Goal: Task Accomplishment & Management: Manage account settings

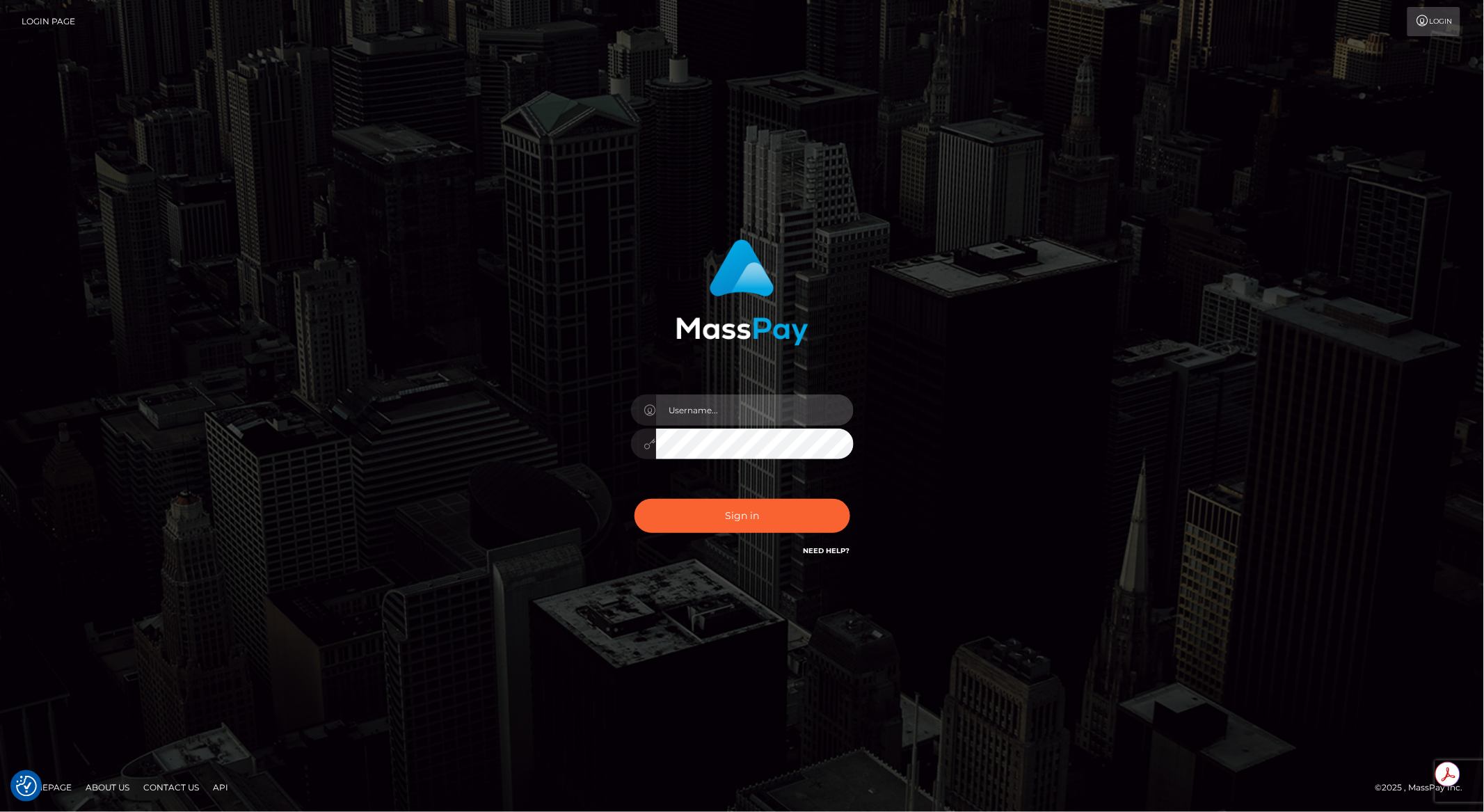
type input "brentg"
click at [694, 408] on input "brentg" at bounding box center [755, 410] width 198 height 31
click at [746, 514] on button "Sign in" at bounding box center [743, 516] width 216 height 34
type input "brentg"
click at [745, 531] on button "Sign in" at bounding box center [743, 516] width 216 height 34
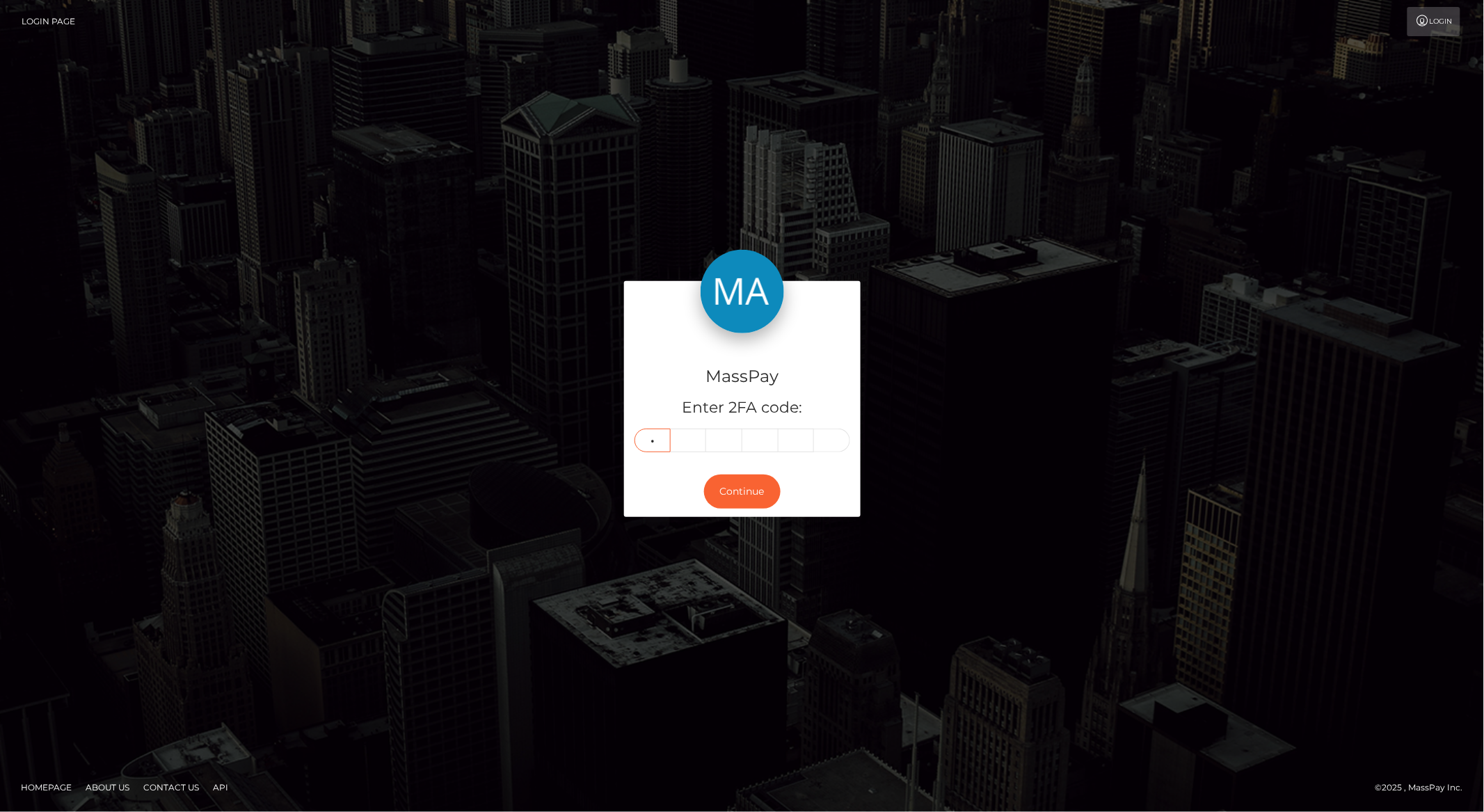
type input "6"
type input "2"
type input "5"
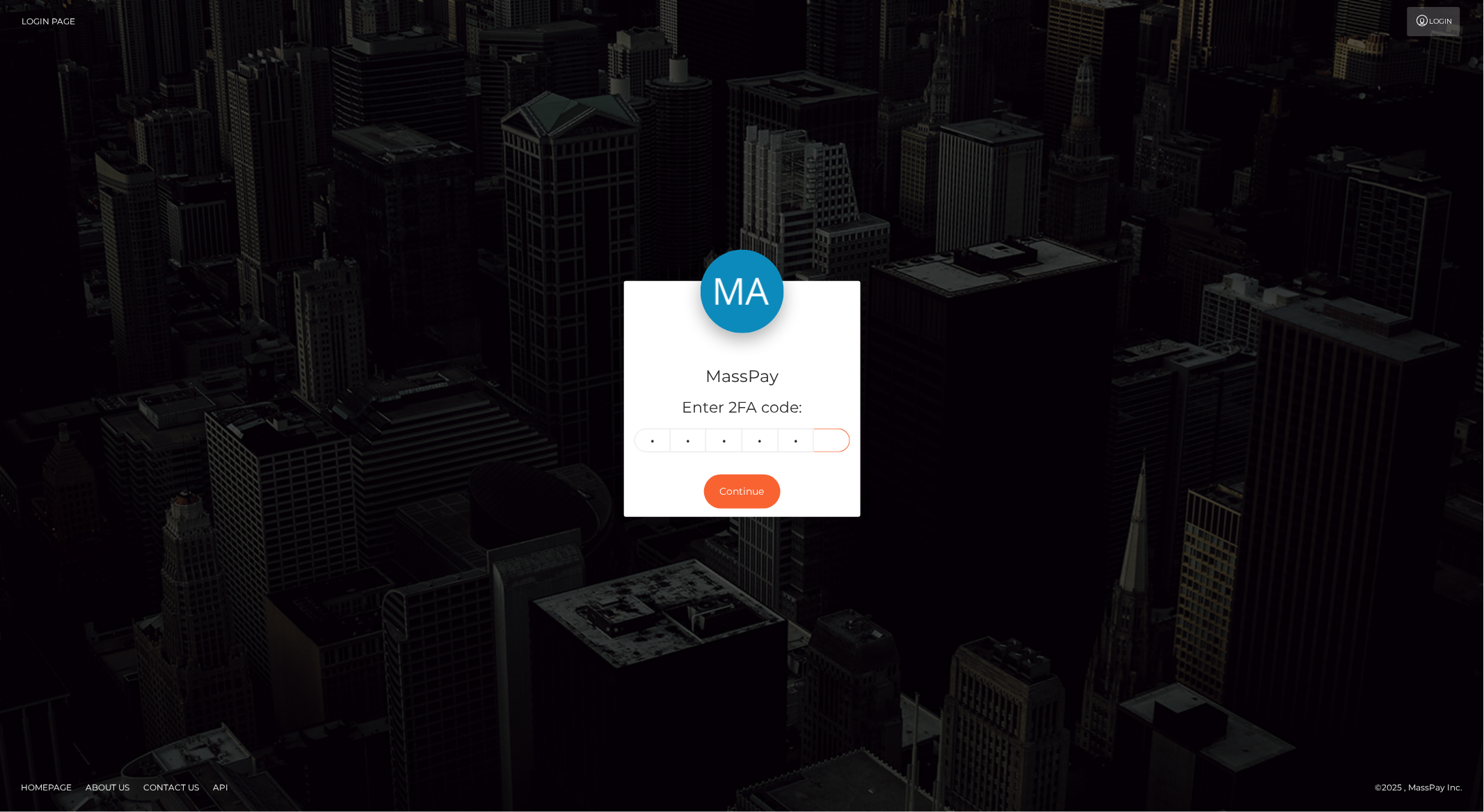
type input "8"
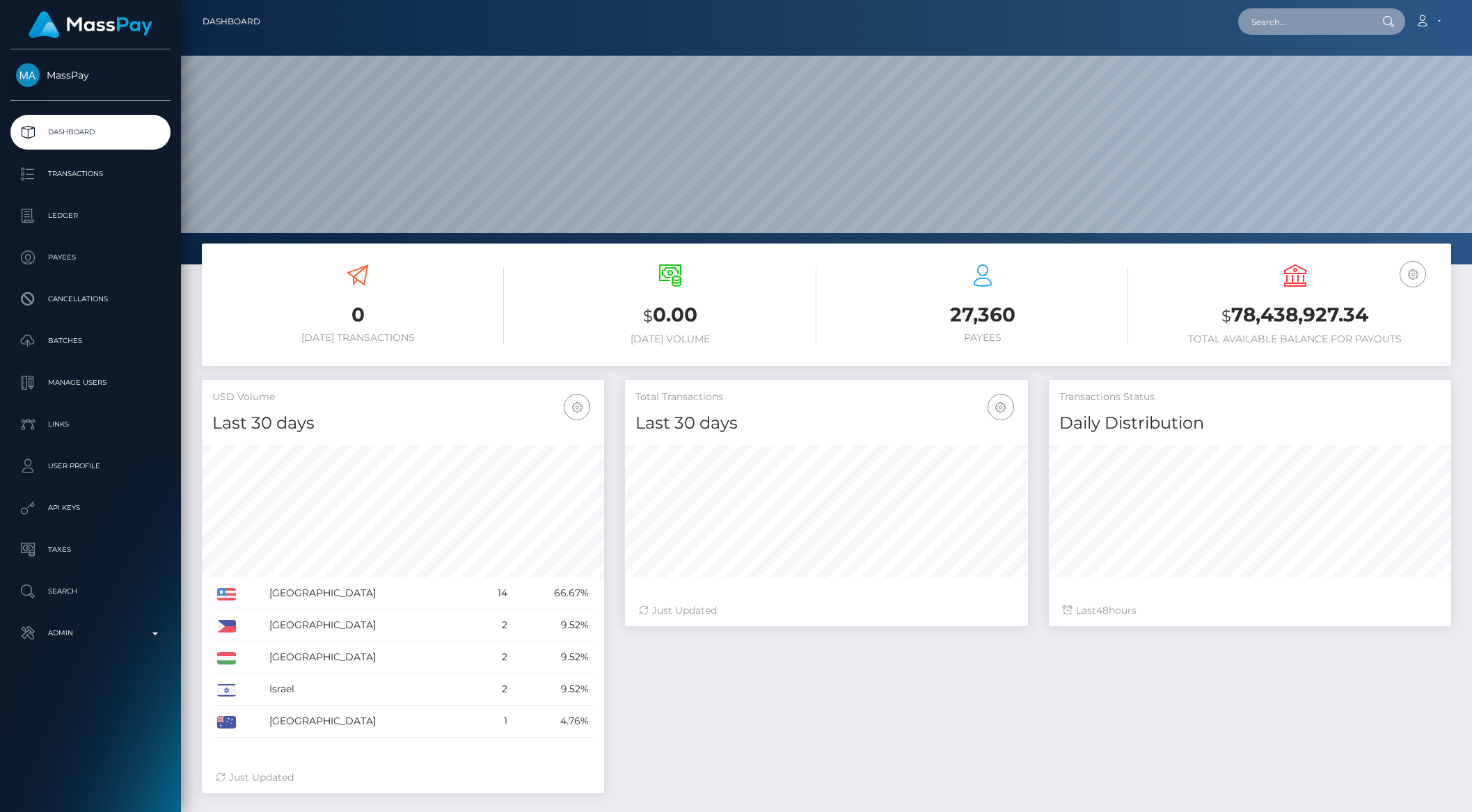
click at [1285, 30] on input "text" at bounding box center [1303, 22] width 130 height 27
paste input "6891d64ac0f12"
type input "6891d64ac0f12"
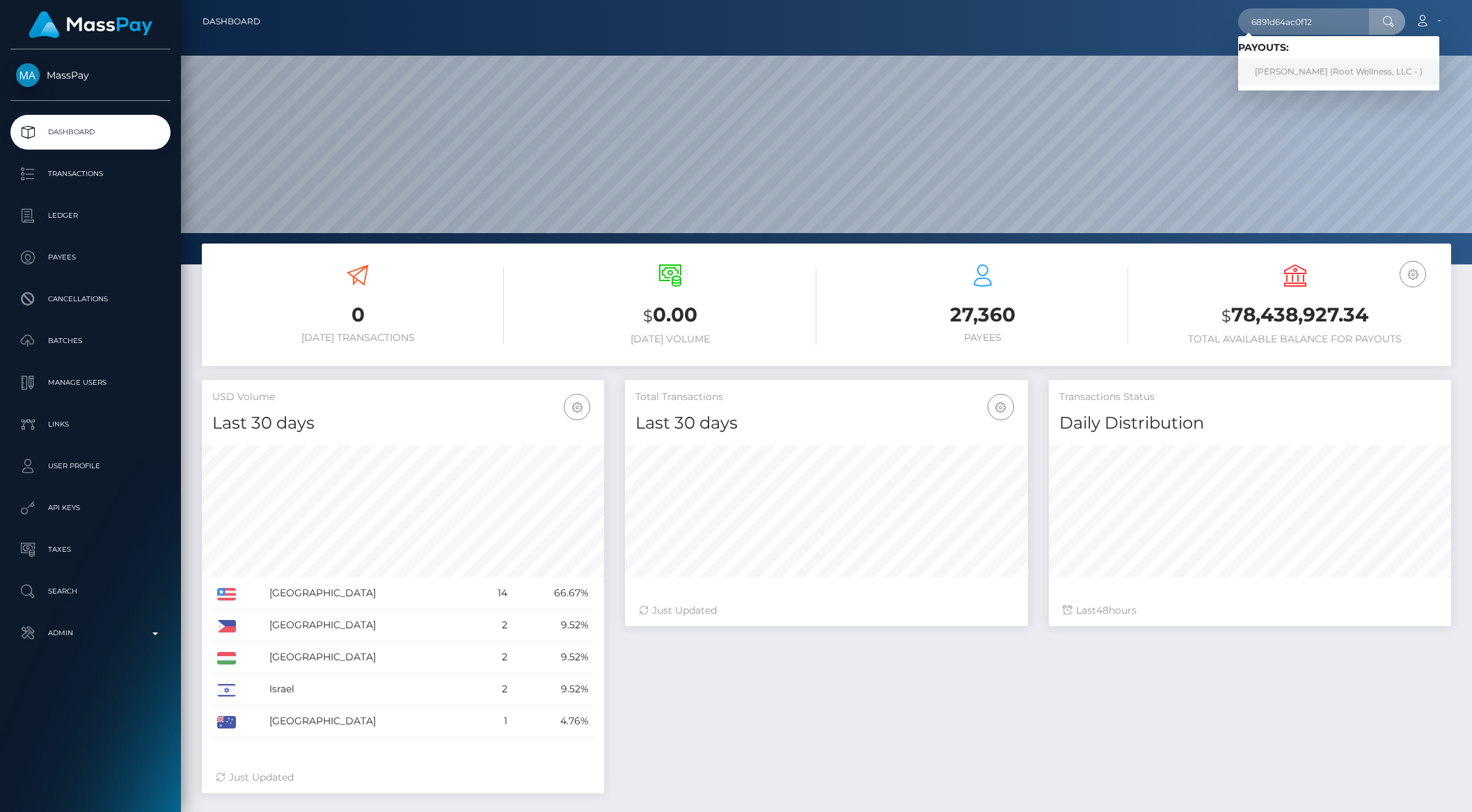
click at [1290, 74] on link "Yannick Favresse (Root Wellness, LLC - )" at bounding box center [1338, 72] width 201 height 26
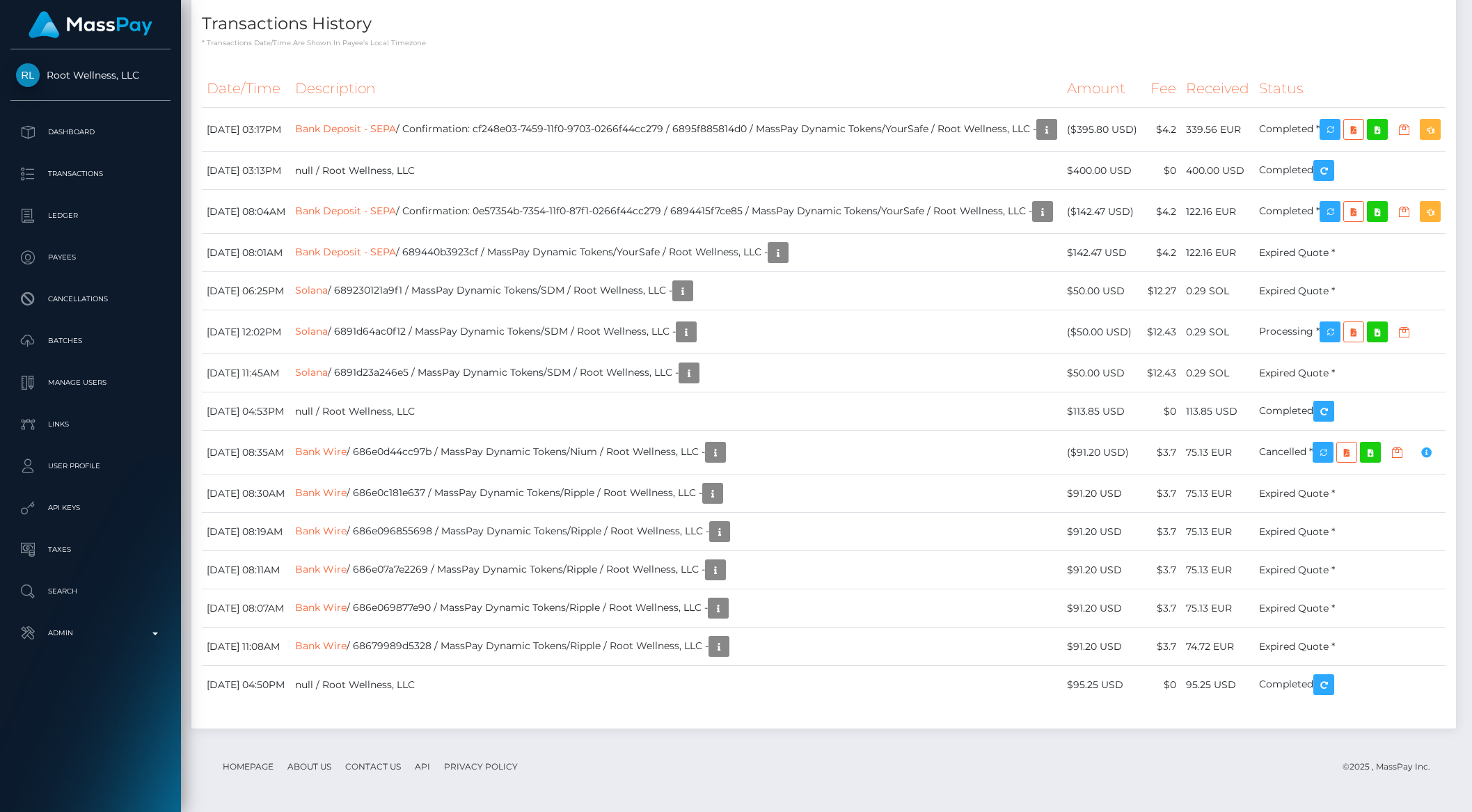
scroll to position [2451, 0]
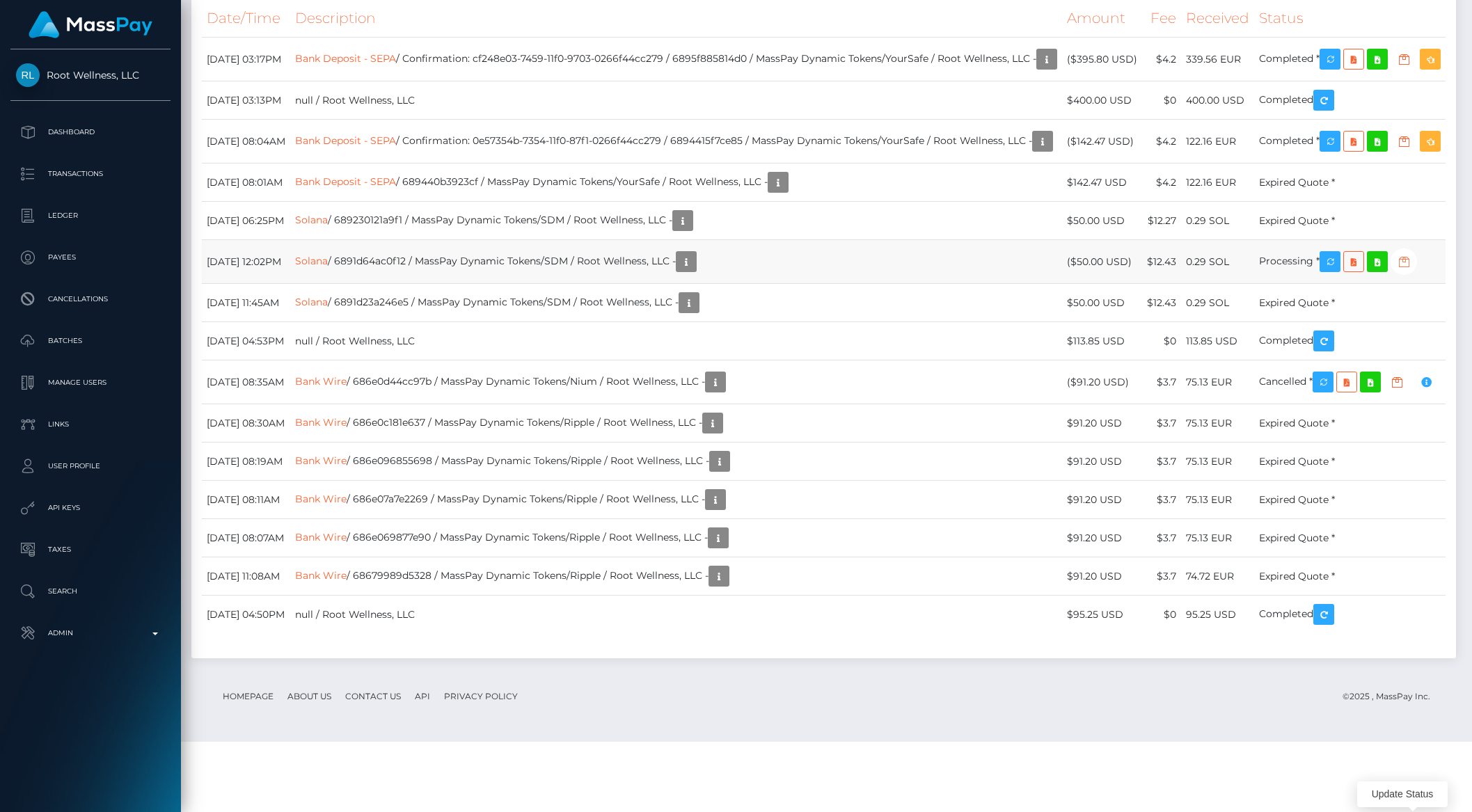
click at [1412, 270] on icon "button" at bounding box center [1403, 262] width 16 height 17
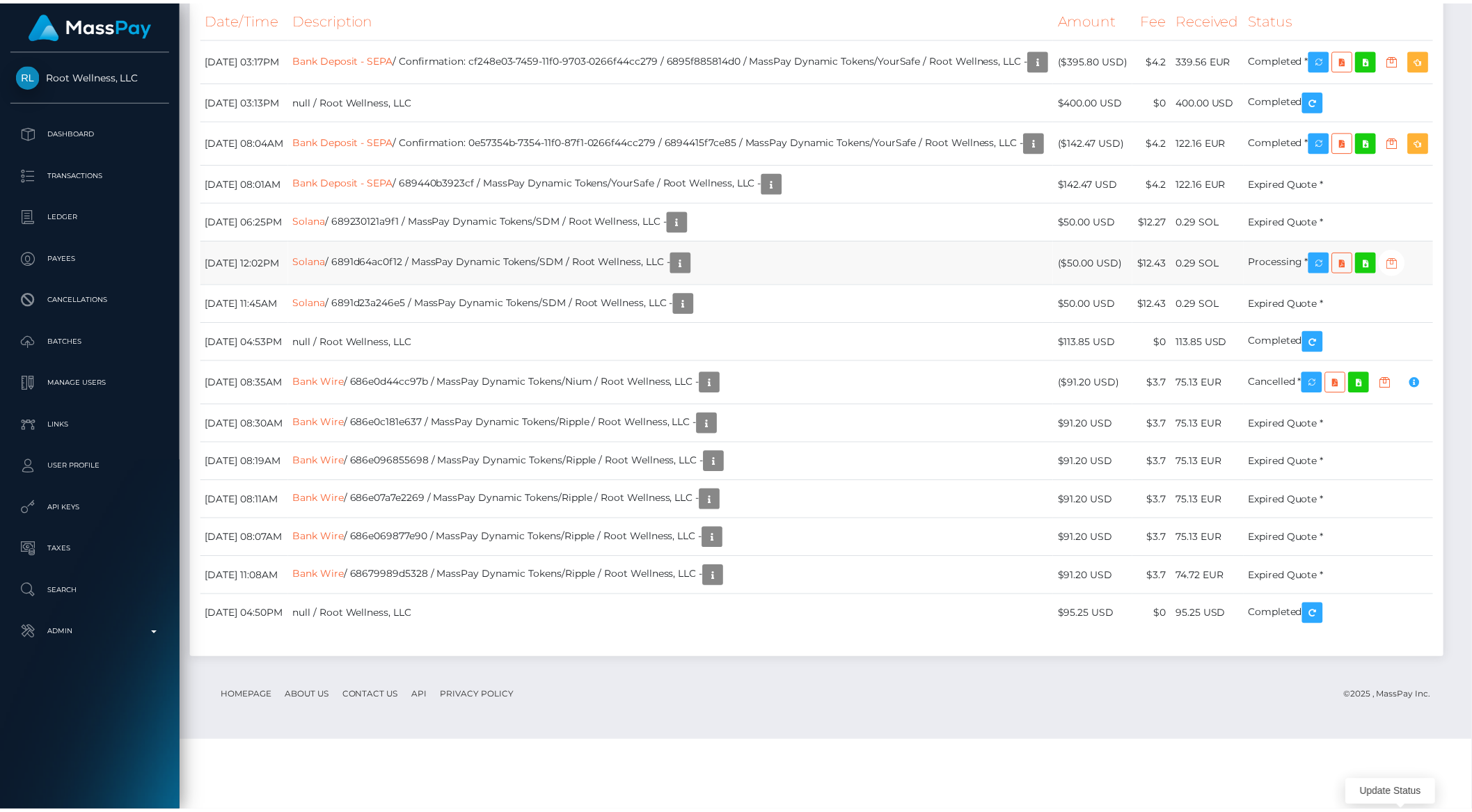
scroll to position [695762, 695542]
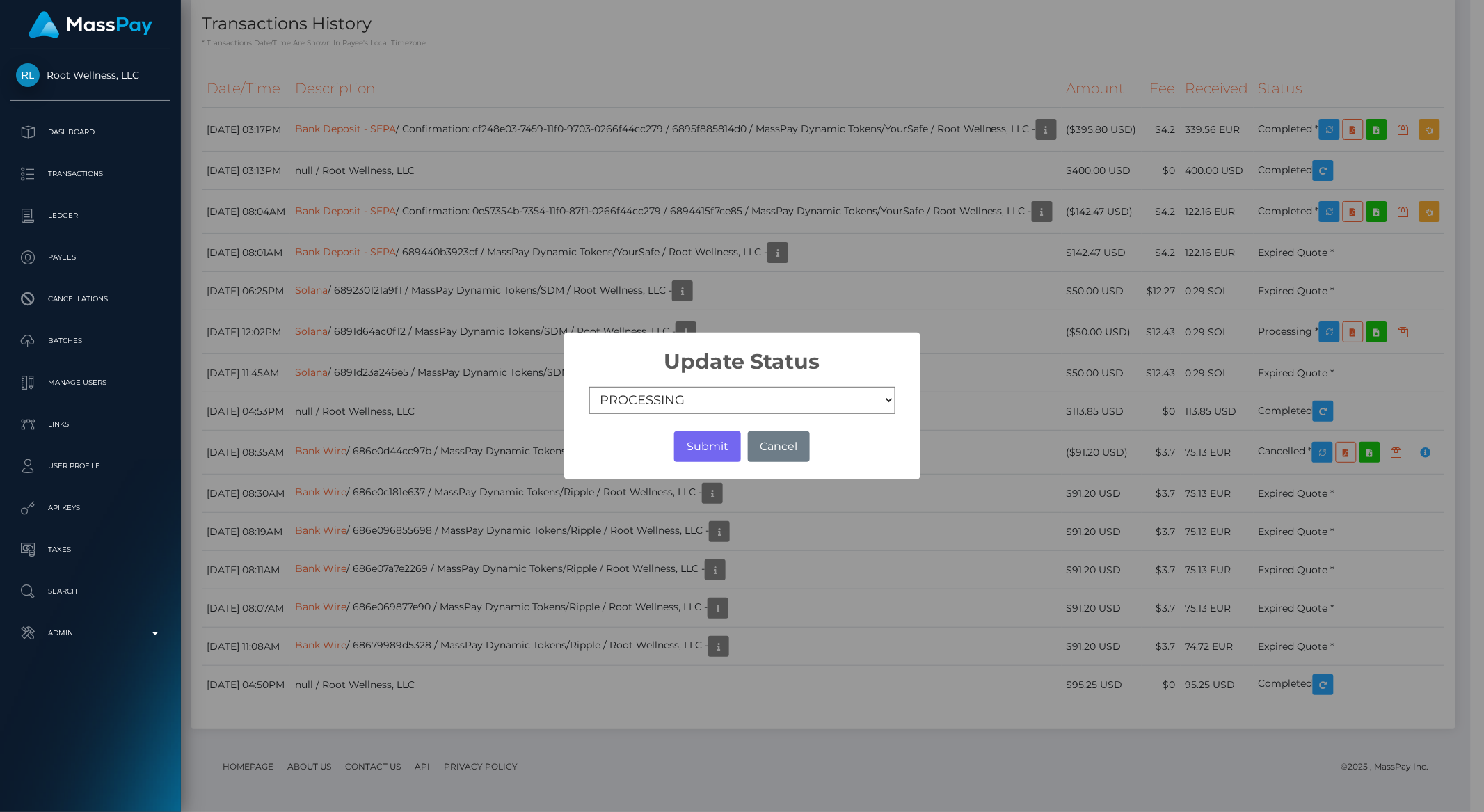
click at [627, 413] on select "COMPLETED CANCELLED READY_FOR_PICKUP PROCESSING" at bounding box center [742, 401] width 306 height 28
select select "CANCELLED"
click at [694, 442] on button "Submit" at bounding box center [707, 446] width 67 height 30
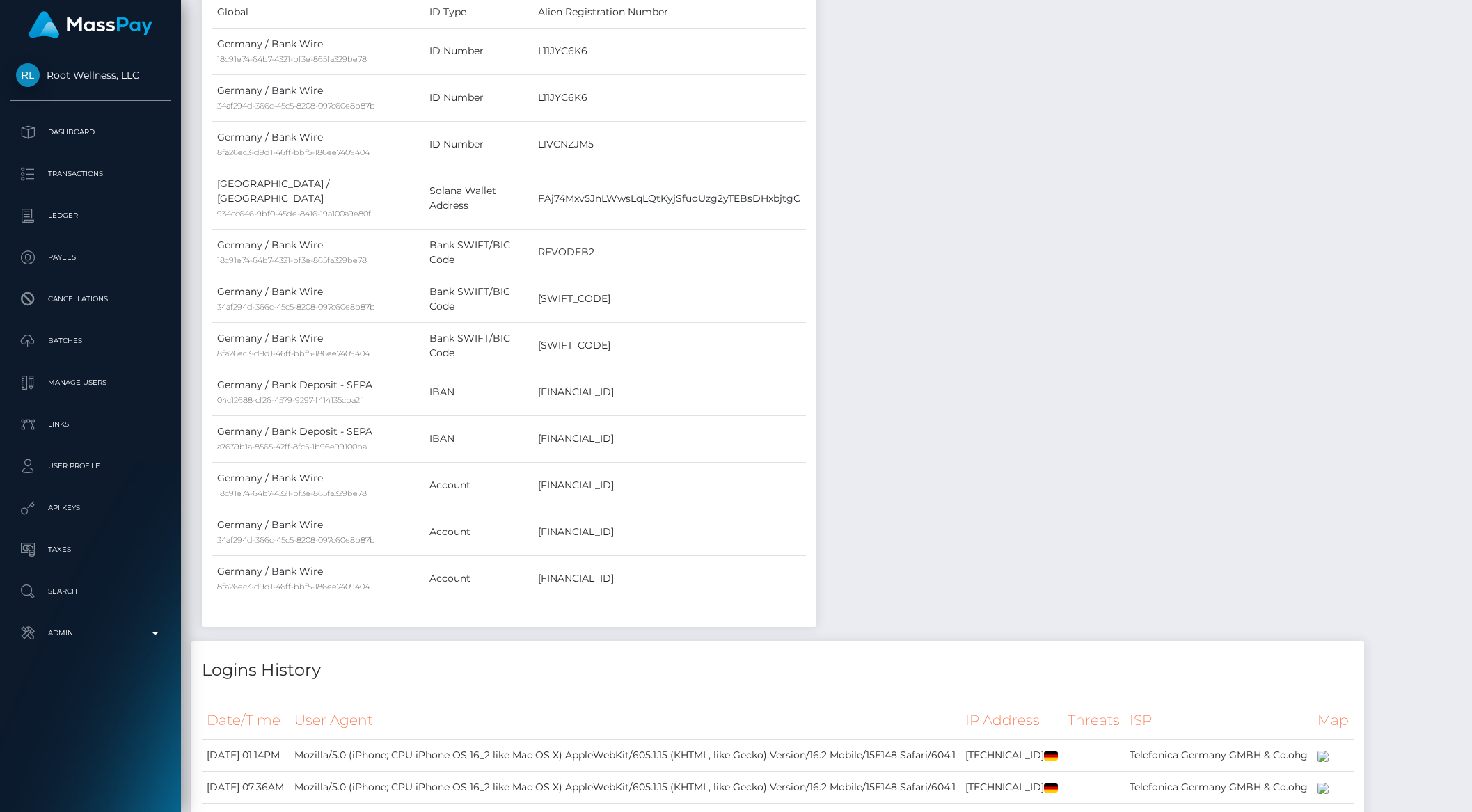
scroll to position [0, 0]
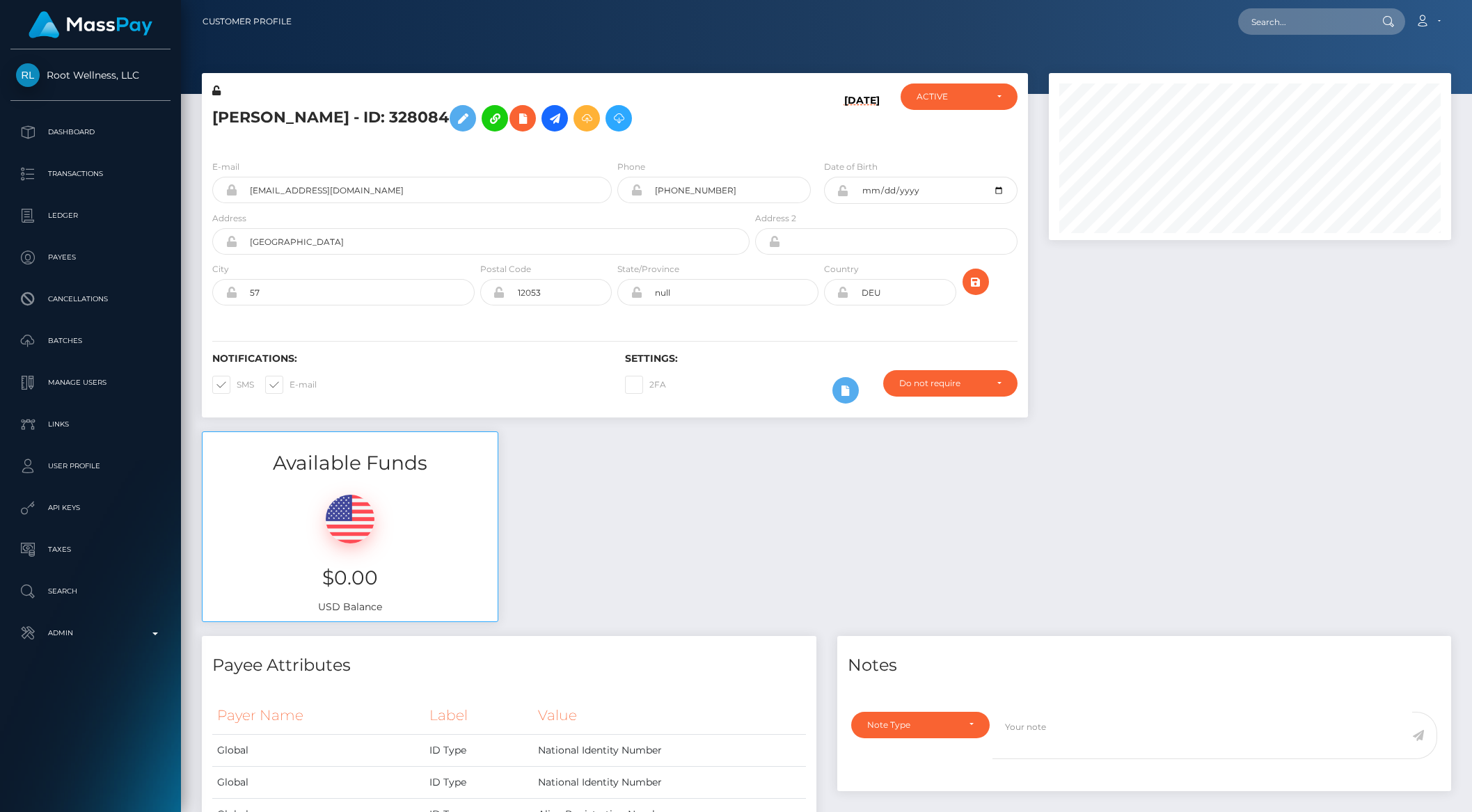
click at [1294, 2] on nav "Customer Profile Loading... Loading... Account" at bounding box center [826, 22] width 1291 height 43
click at [1293, 16] on input "text" at bounding box center [1303, 22] width 130 height 27
paste input "6851e4d4124ec"
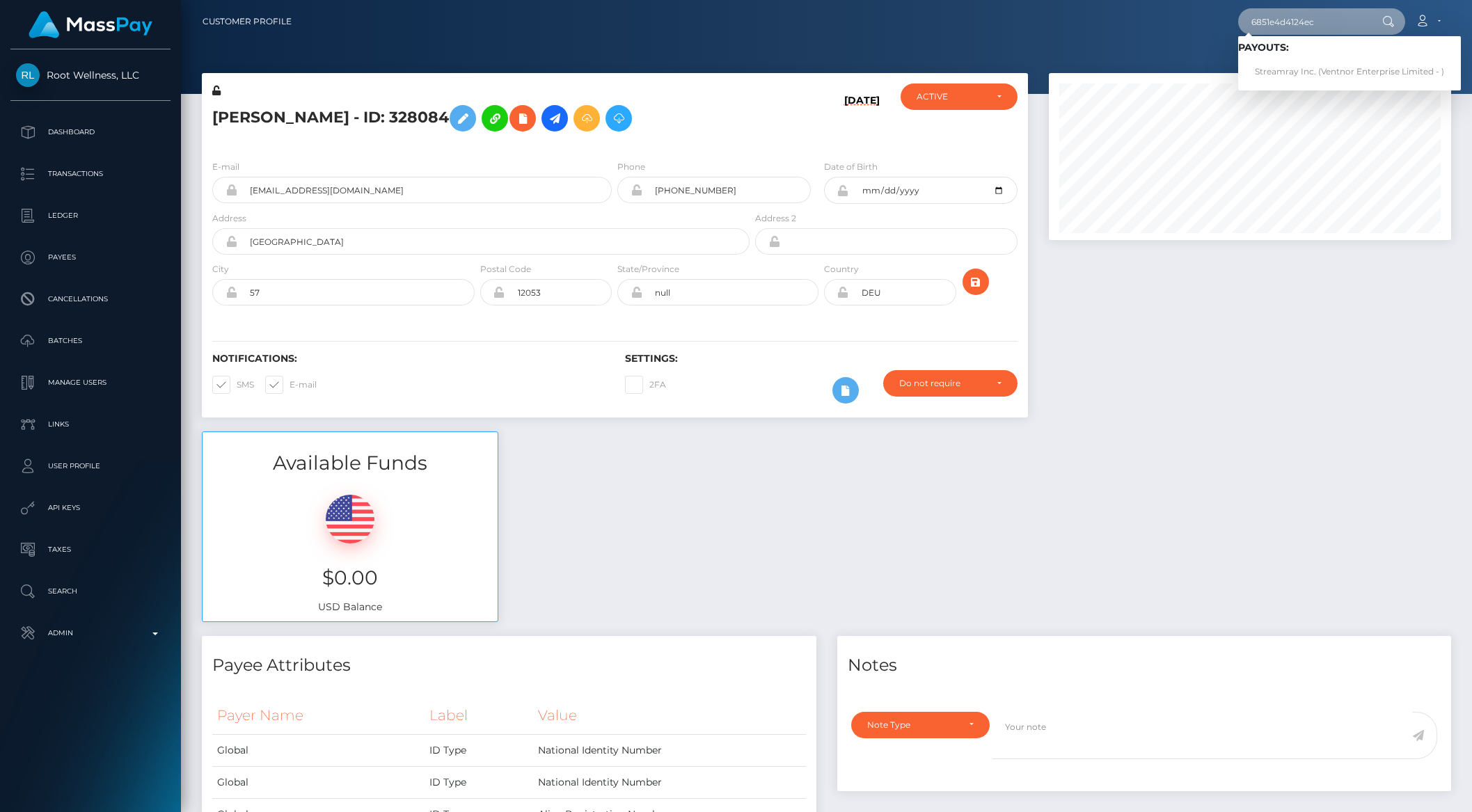
type input "6851e4d4124ec"
click at [1309, 69] on link "Streamray Inc. (Ventnor Enterprise Limited - )" at bounding box center [1349, 72] width 223 height 26
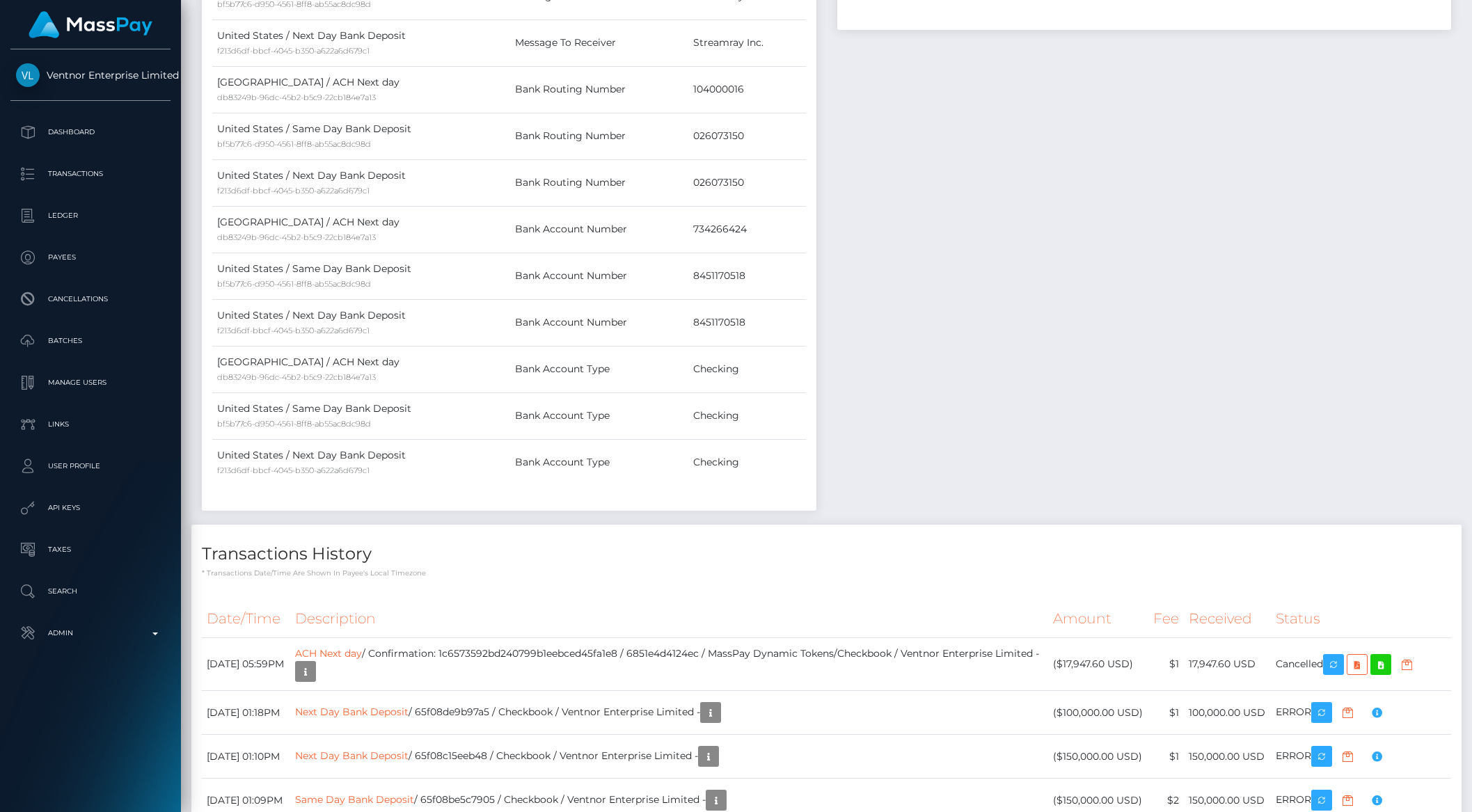
scroll to position [167, 402]
click at [113, 637] on p "Admin" at bounding box center [91, 633] width 149 height 21
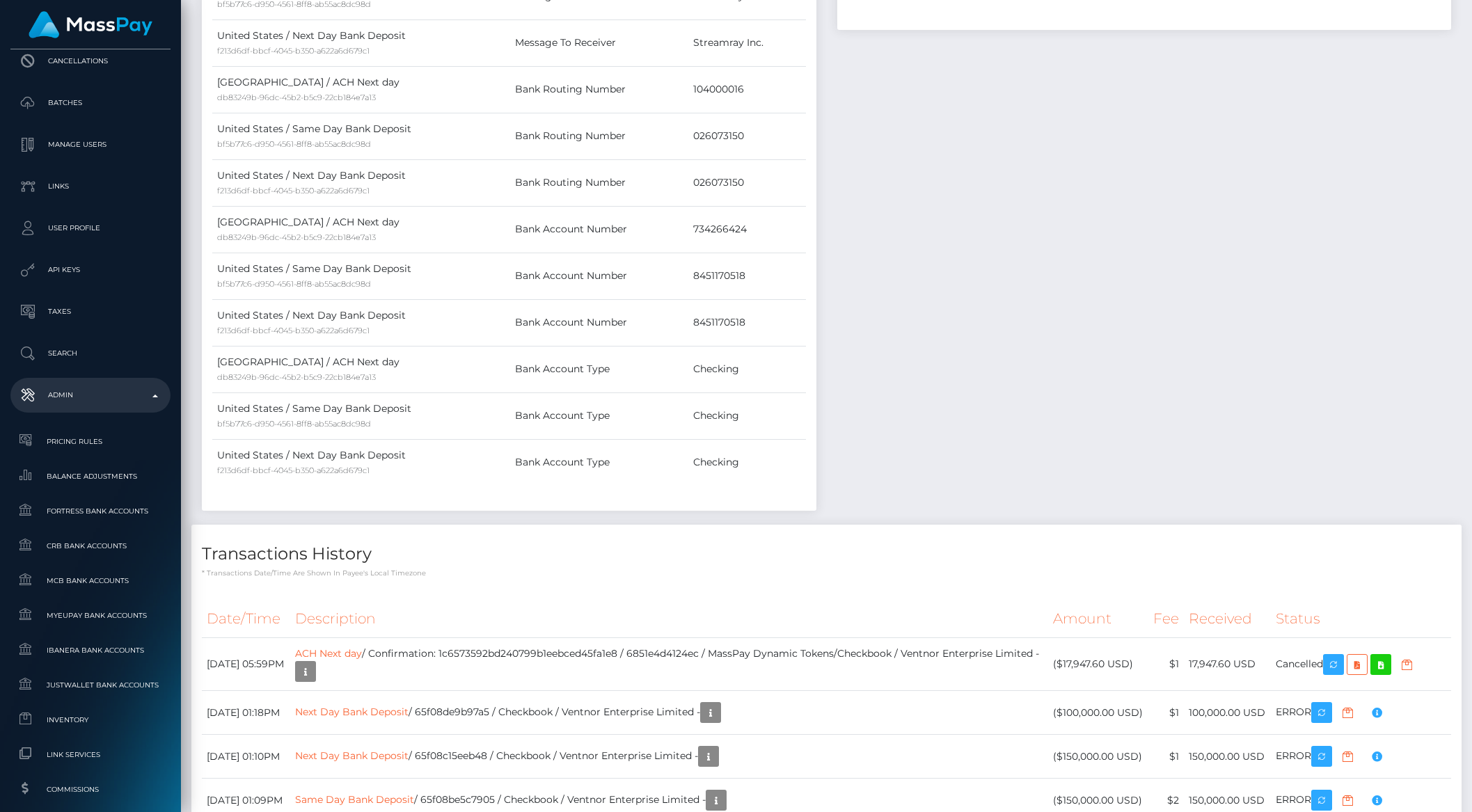
scroll to position [701, 0]
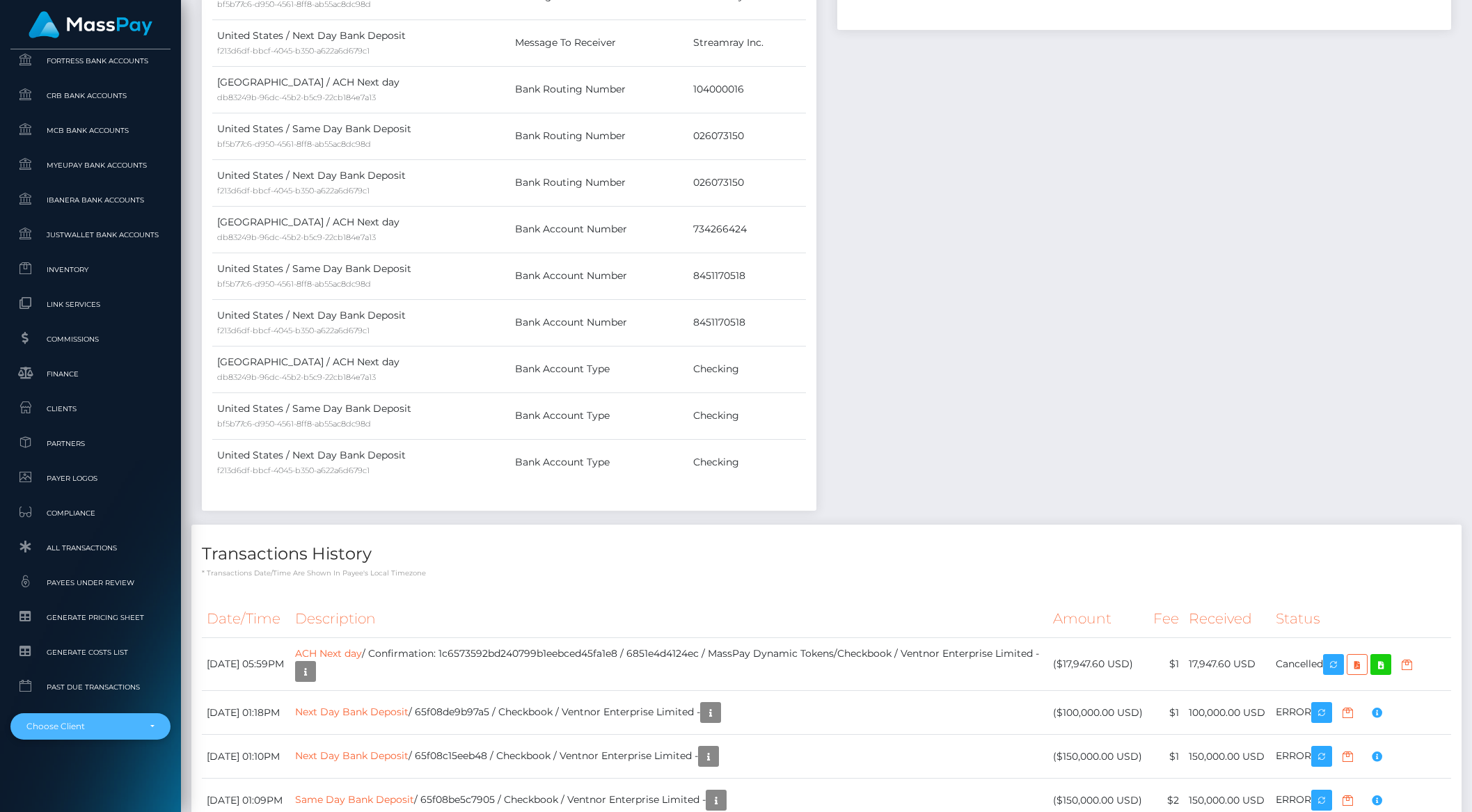
click at [87, 721] on div "Choose Client" at bounding box center [83, 726] width 112 height 11
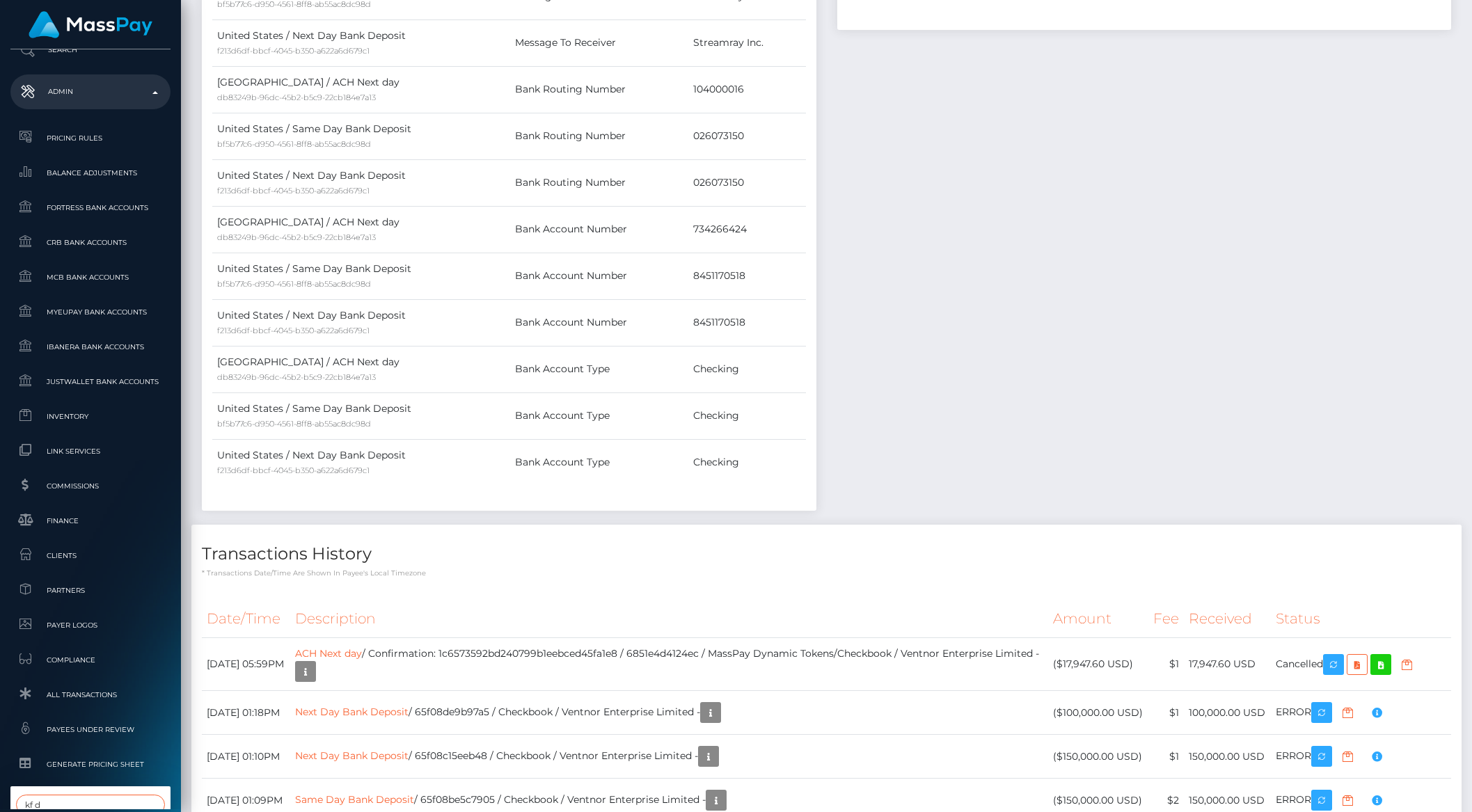
type input "kf d"
select select "43"
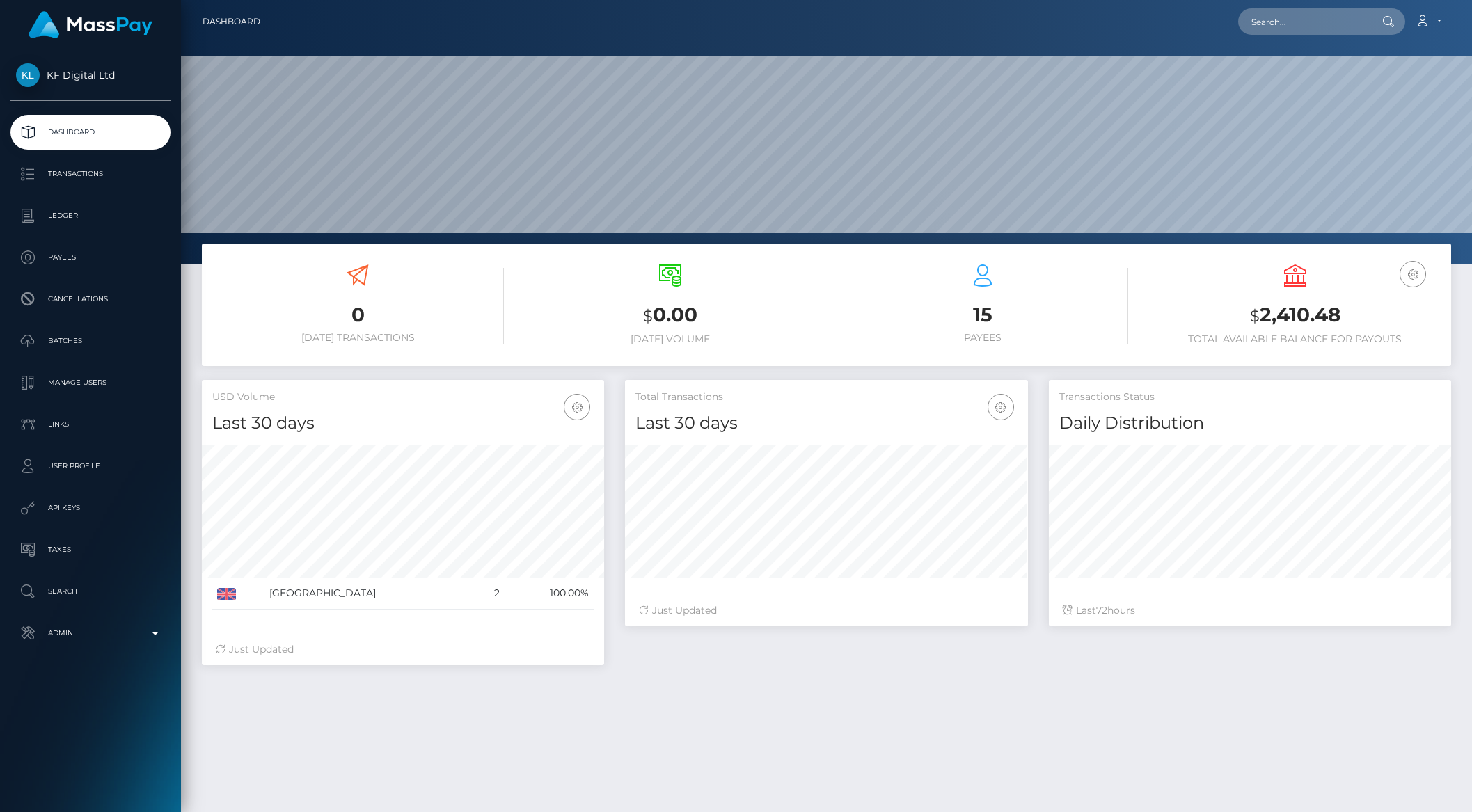
scroll to position [245, 402]
click at [73, 176] on p "Transactions" at bounding box center [91, 174] width 149 height 21
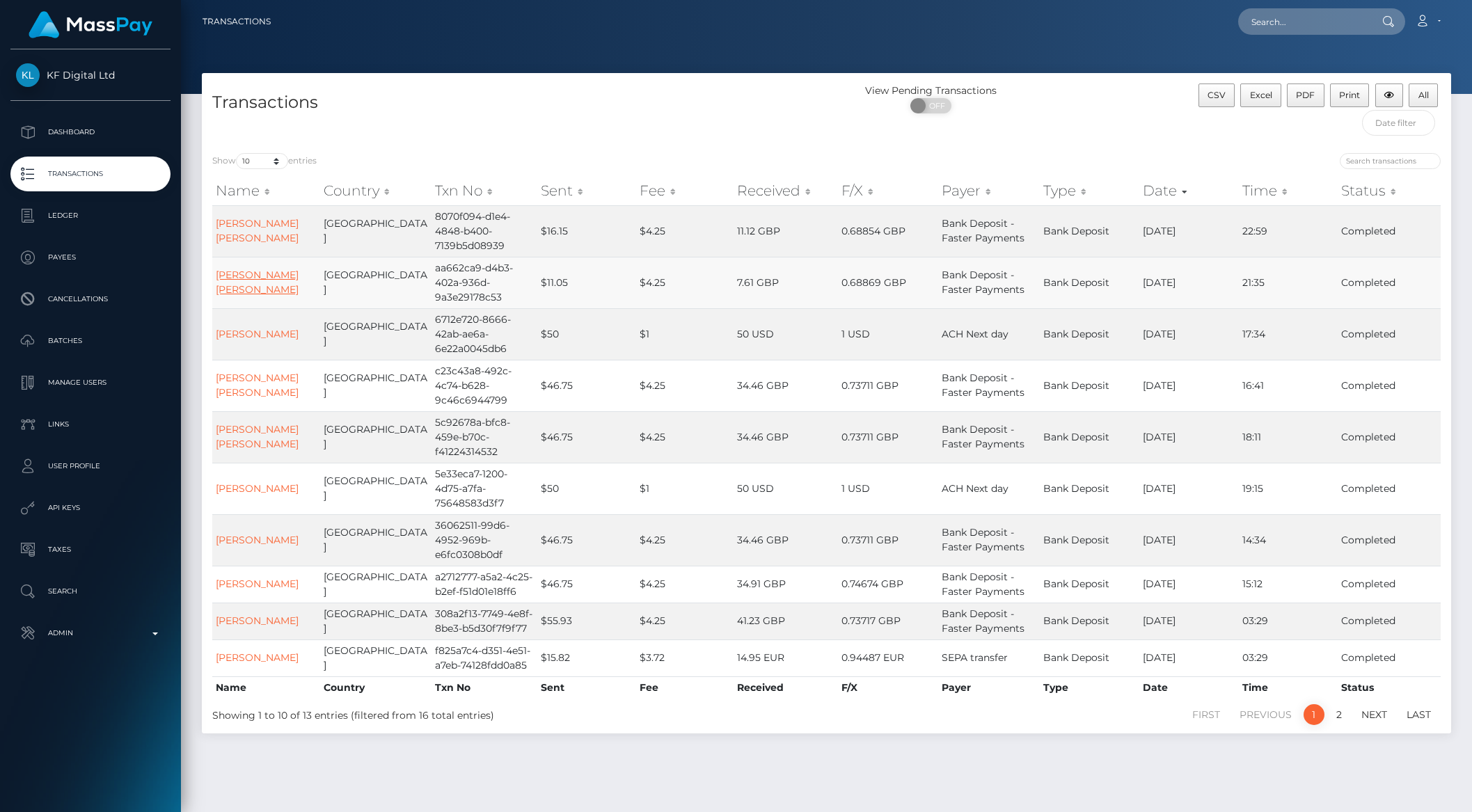
click at [231, 295] on link "MR RICHARD JAMES HARRINGTON" at bounding box center [257, 282] width 83 height 27
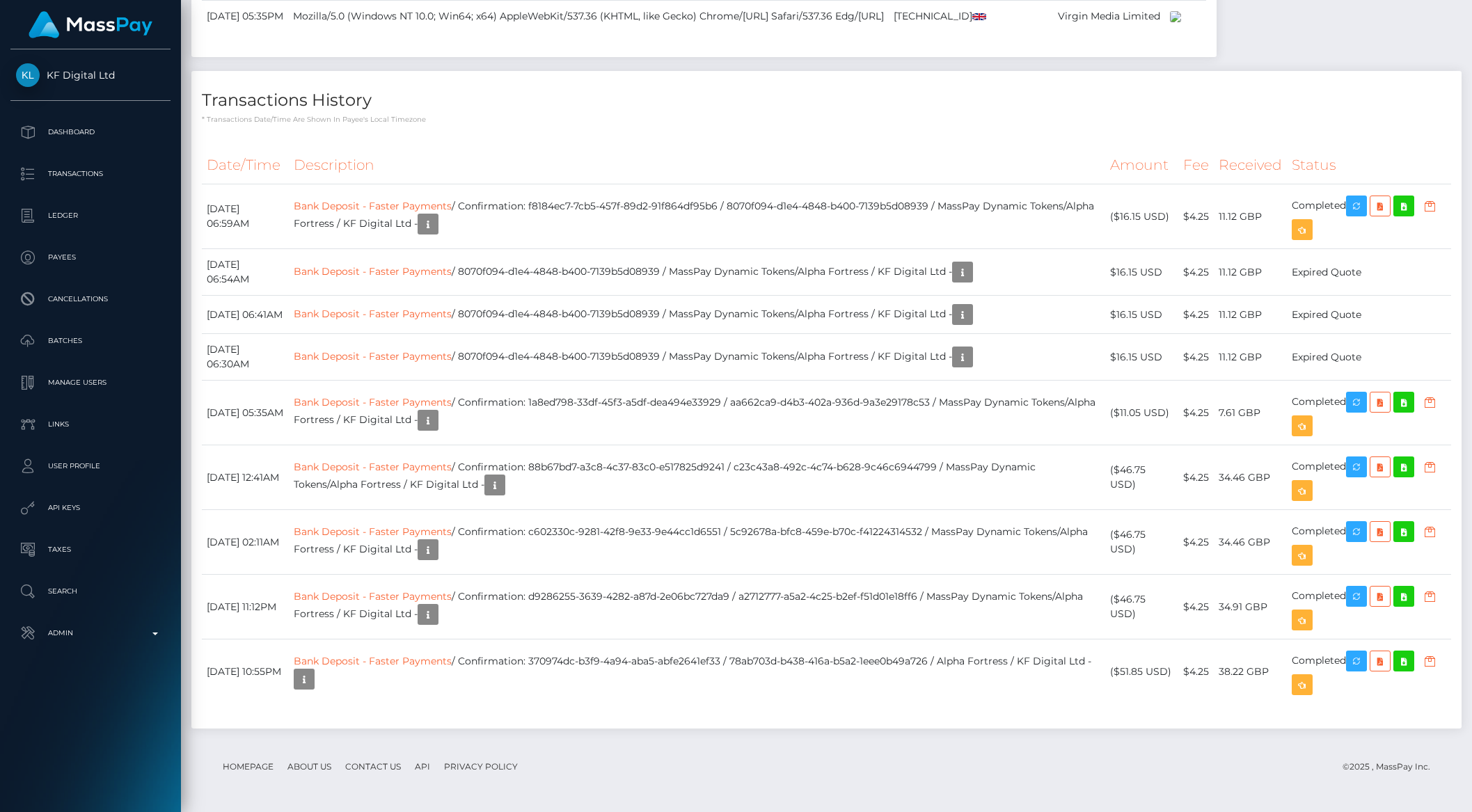
scroll to position [3348, 0]
drag, startPoint x: 564, startPoint y: 428, endPoint x: 755, endPoint y: 433, distance: 191.1
click at [755, 249] on td "Bank Deposit - Faster Payments / Confirmation: f8184ec7-7cb5-457f-89d2-91f864df…" at bounding box center [696, 216] width 816 height 65
drag, startPoint x: 564, startPoint y: 636, endPoint x: 758, endPoint y: 635, distance: 194.0
click at [758, 446] on td "Bank Deposit - Faster Payments / Confirmation: 1a8ed798-33df-45f3-a5df-dea494e3…" at bounding box center [696, 413] width 816 height 65
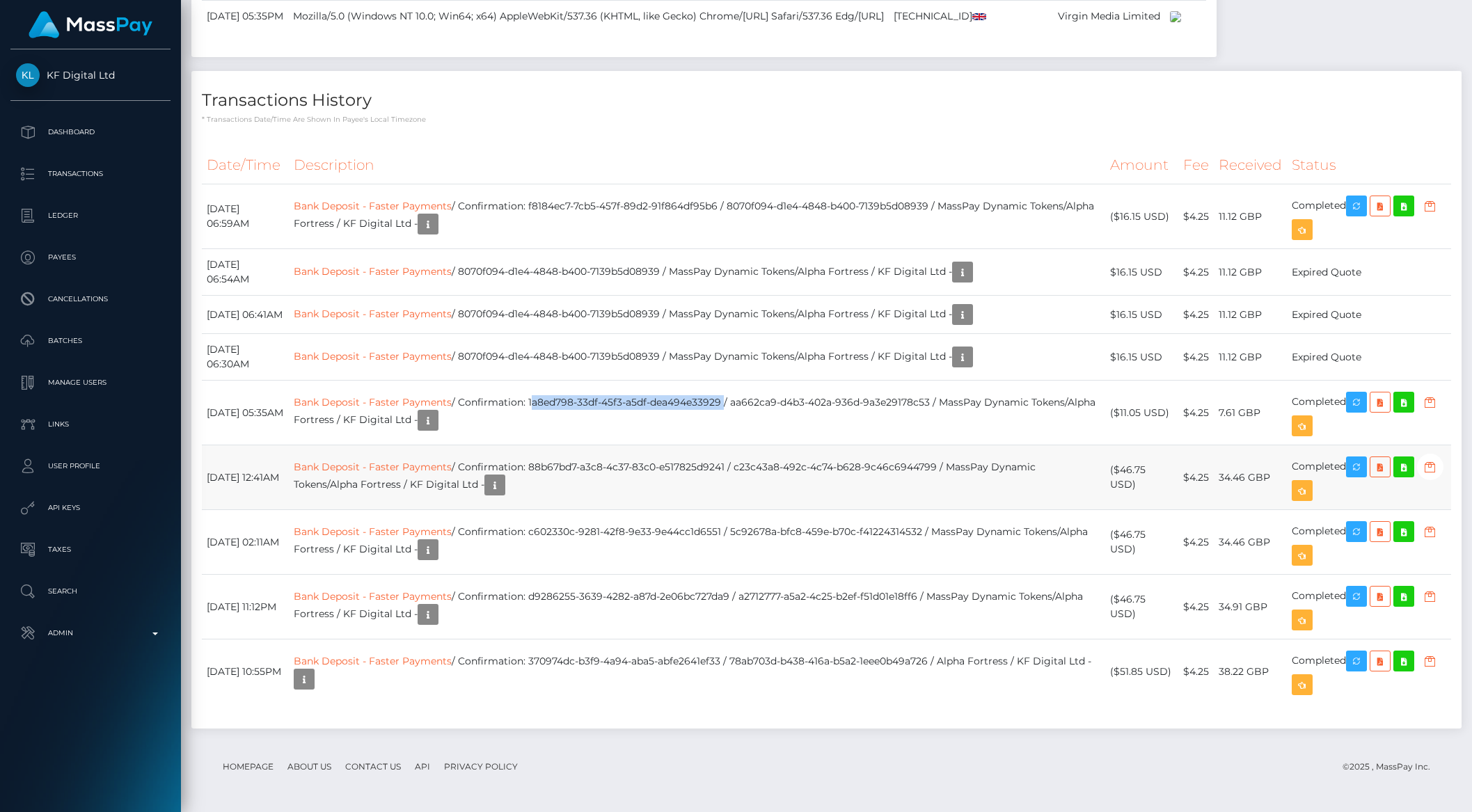
copy td "1a8ed798-33df-45f3-a5df-dea494e33929"
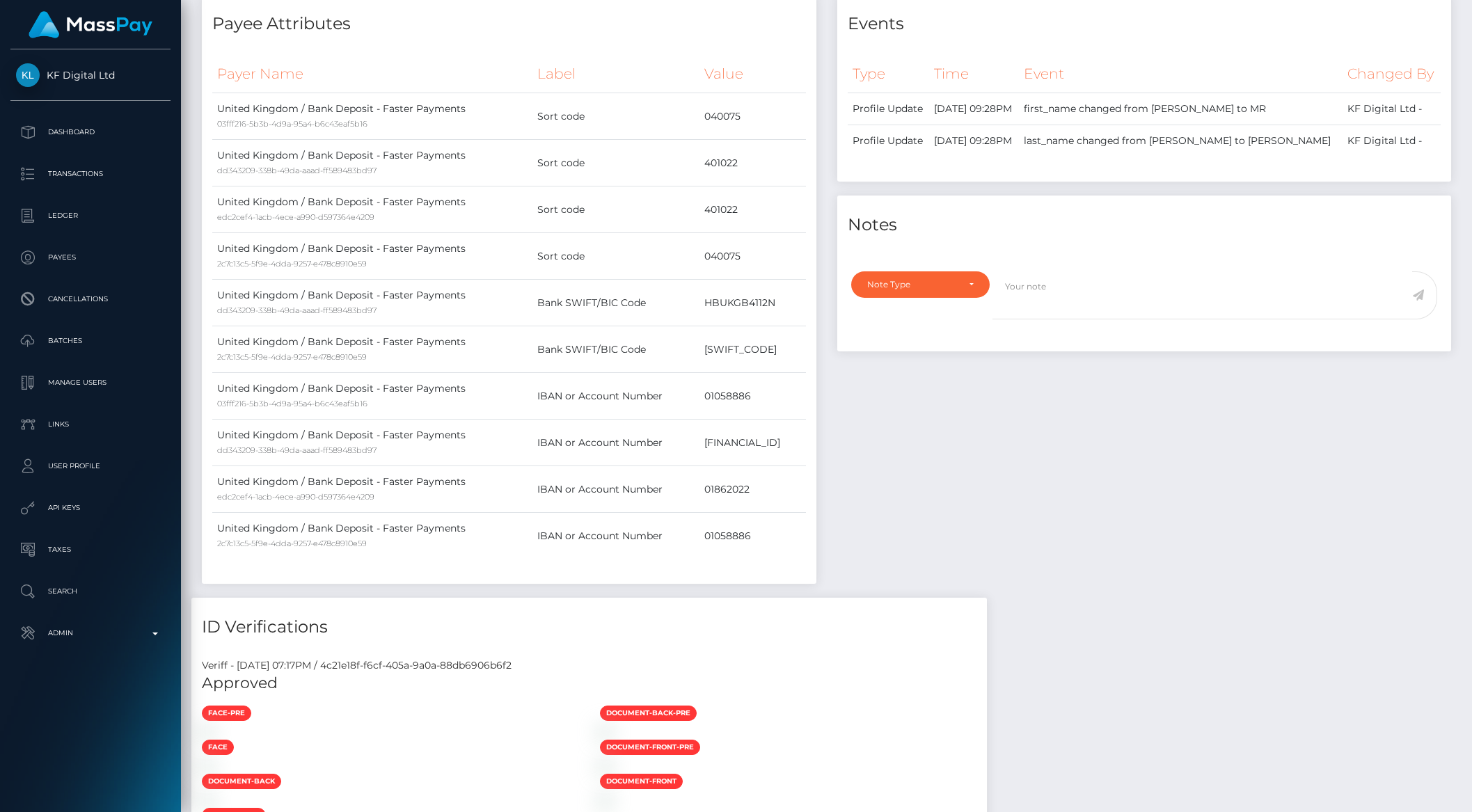
scroll to position [0, 0]
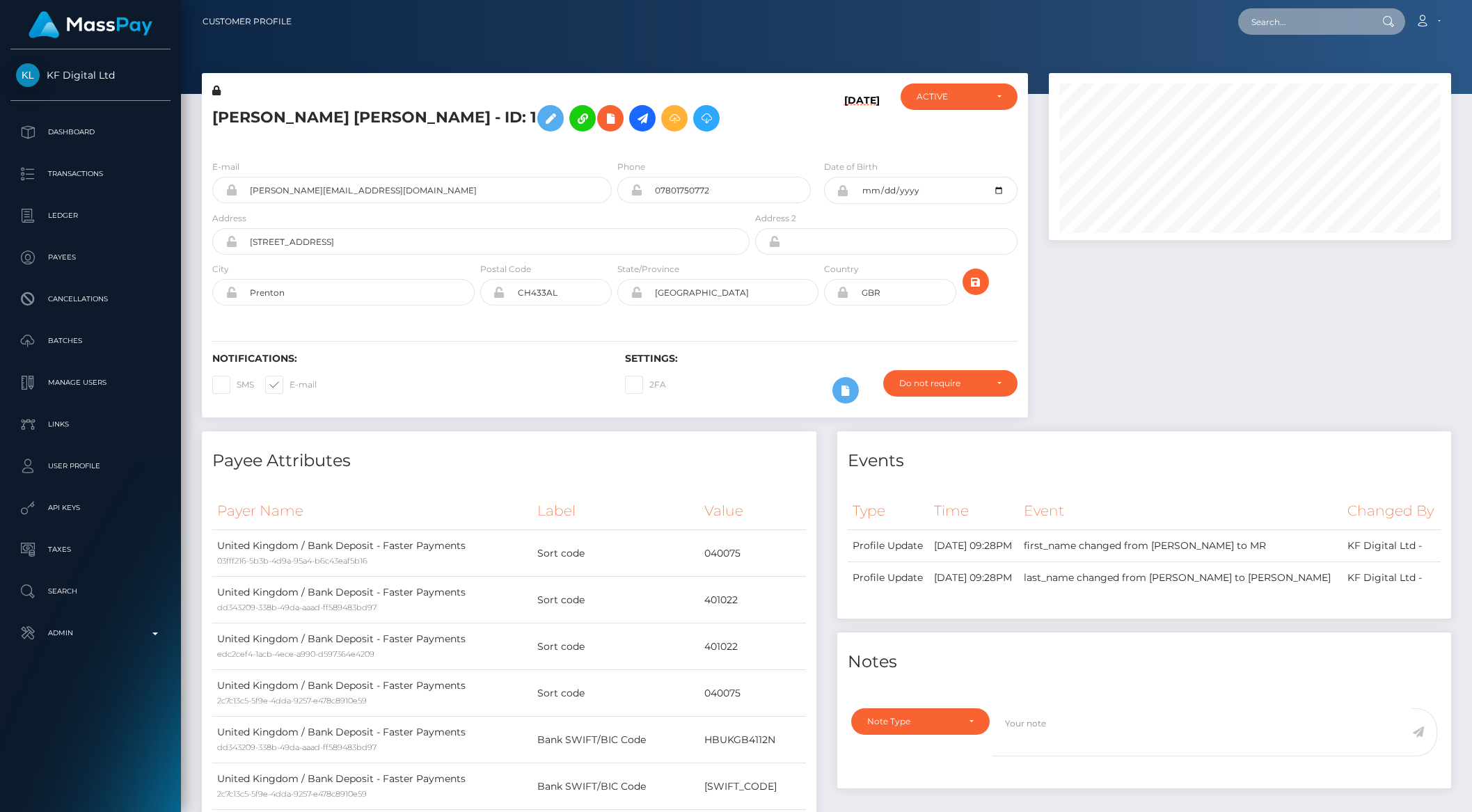
click at [1284, 32] on input "text" at bounding box center [1303, 22] width 130 height 27
paste input "8f615227-683c-11f0-a026-06178c1a380f"
type input "8f615227-683c-11f0-a026-06178c1a380f"
click at [1303, 70] on link "Everbright Echo Limited" at bounding box center [1305, 72] width 136 height 26
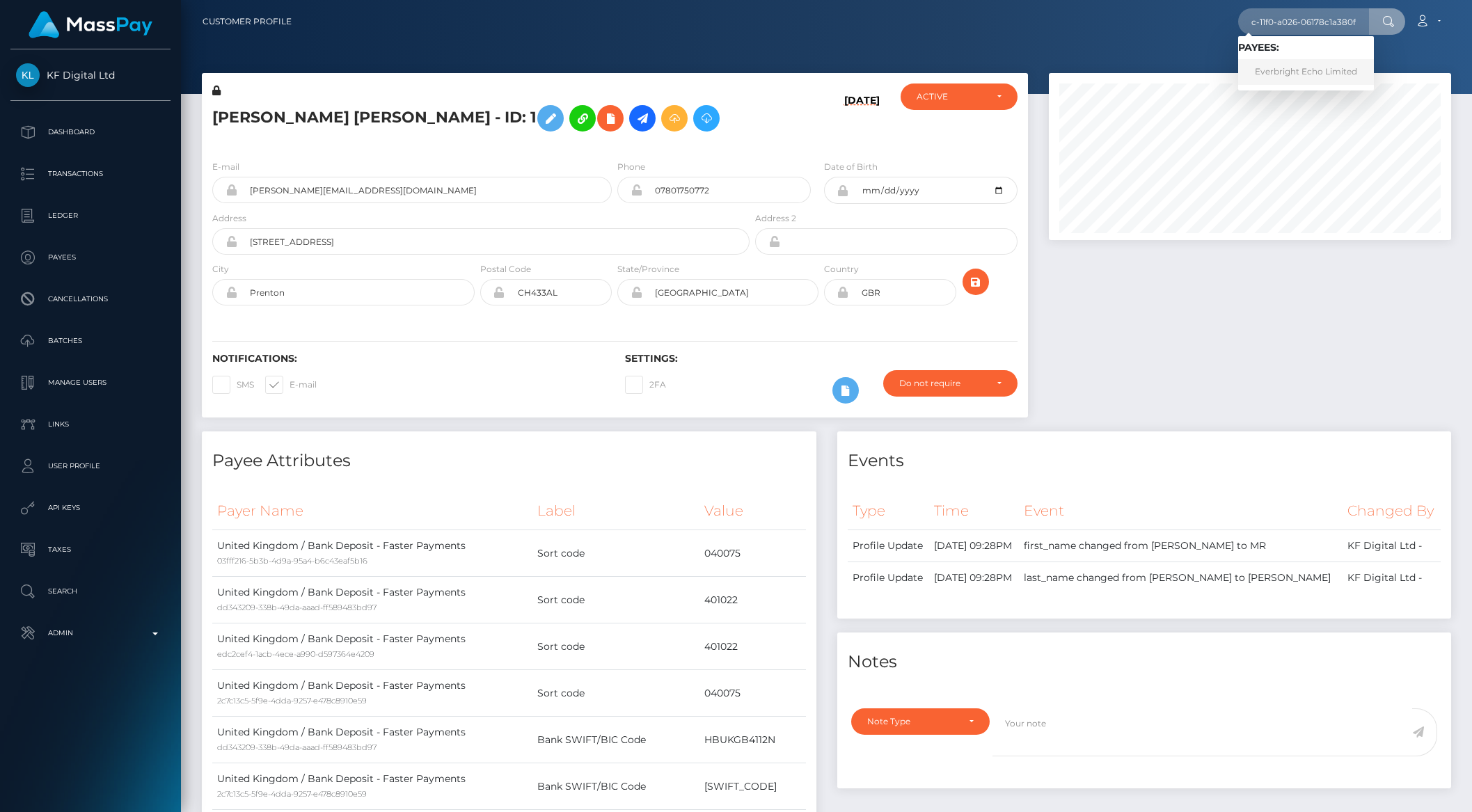
scroll to position [0, 0]
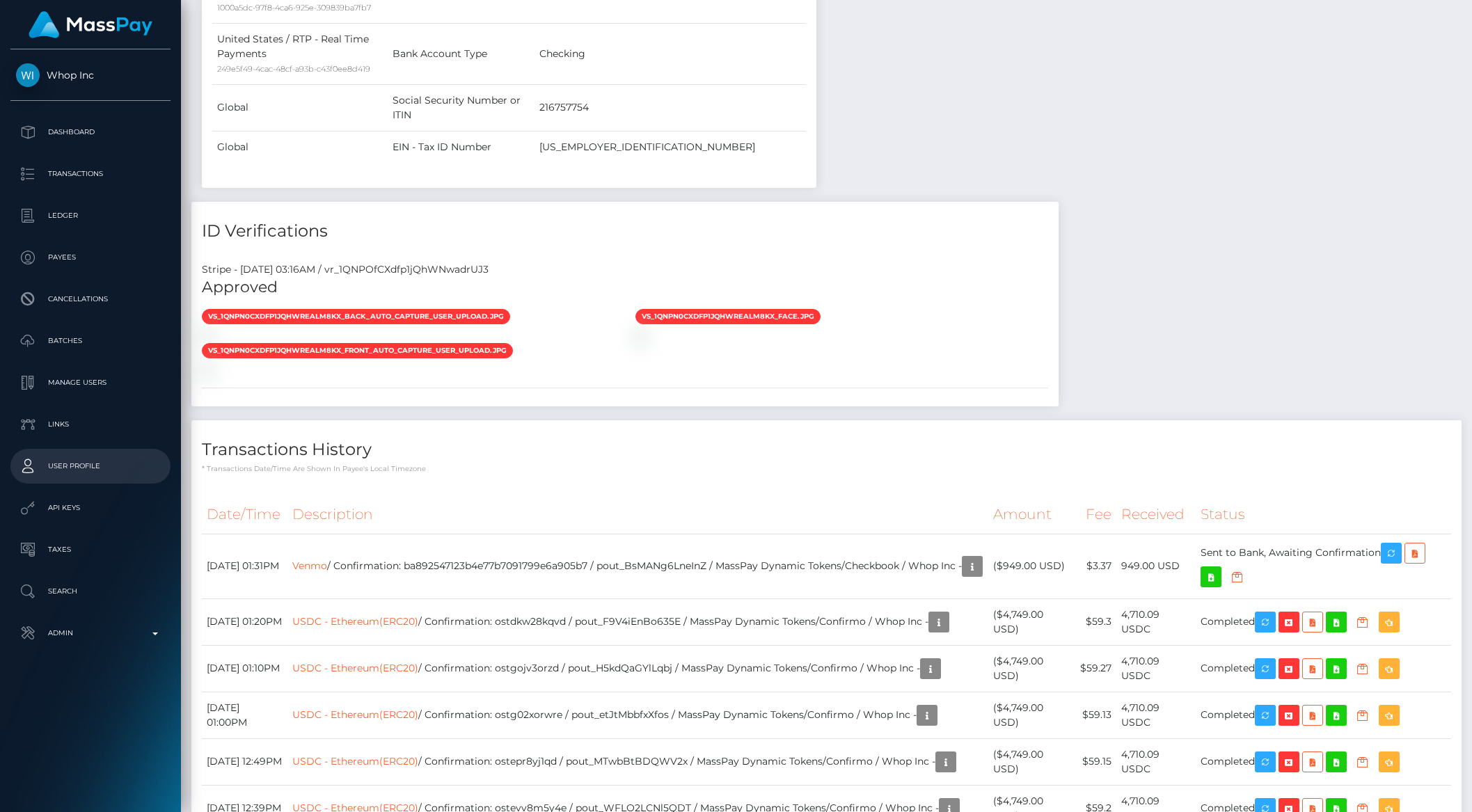
scroll to position [1472, 0]
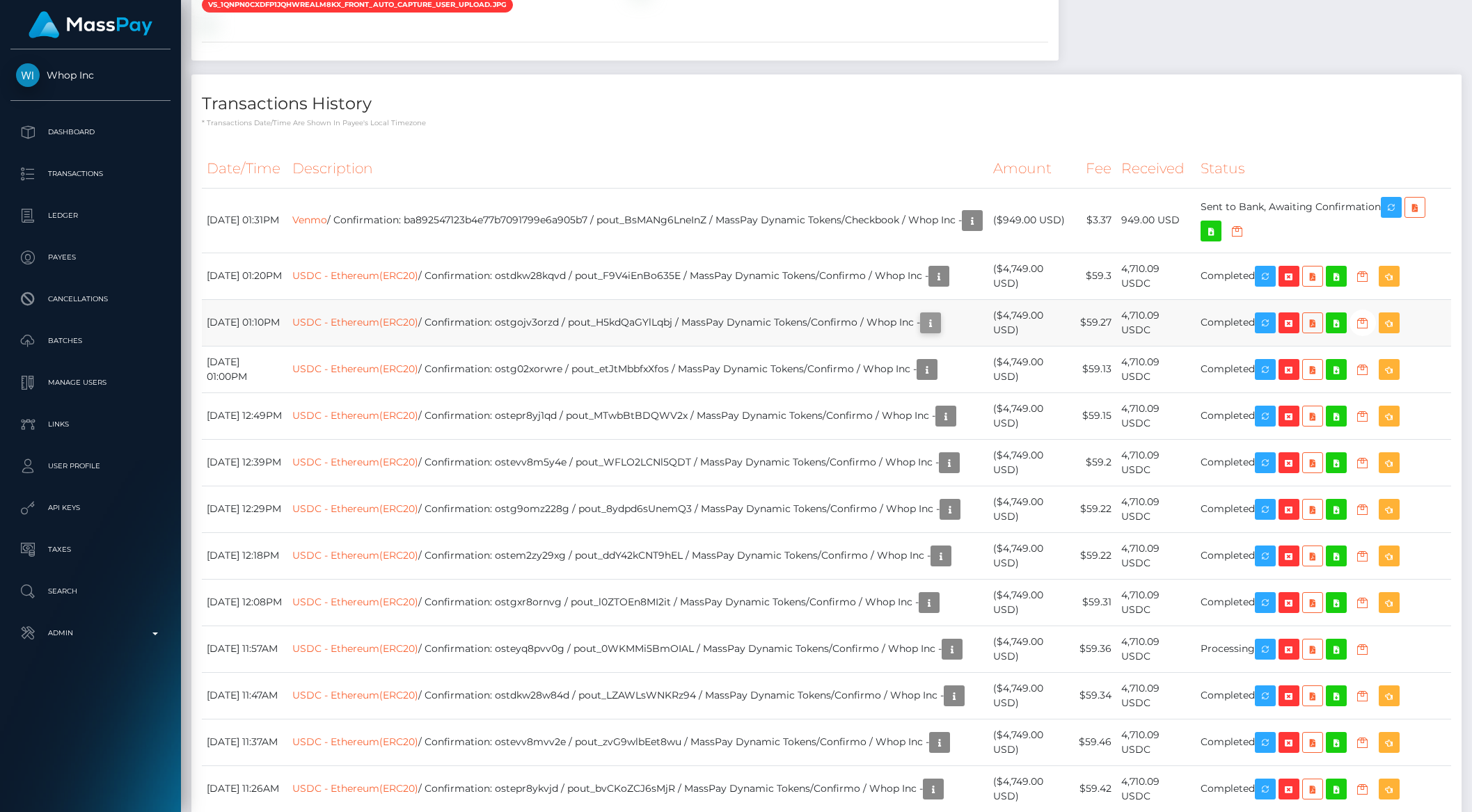
click at [939, 332] on icon "button" at bounding box center [930, 323] width 16 height 17
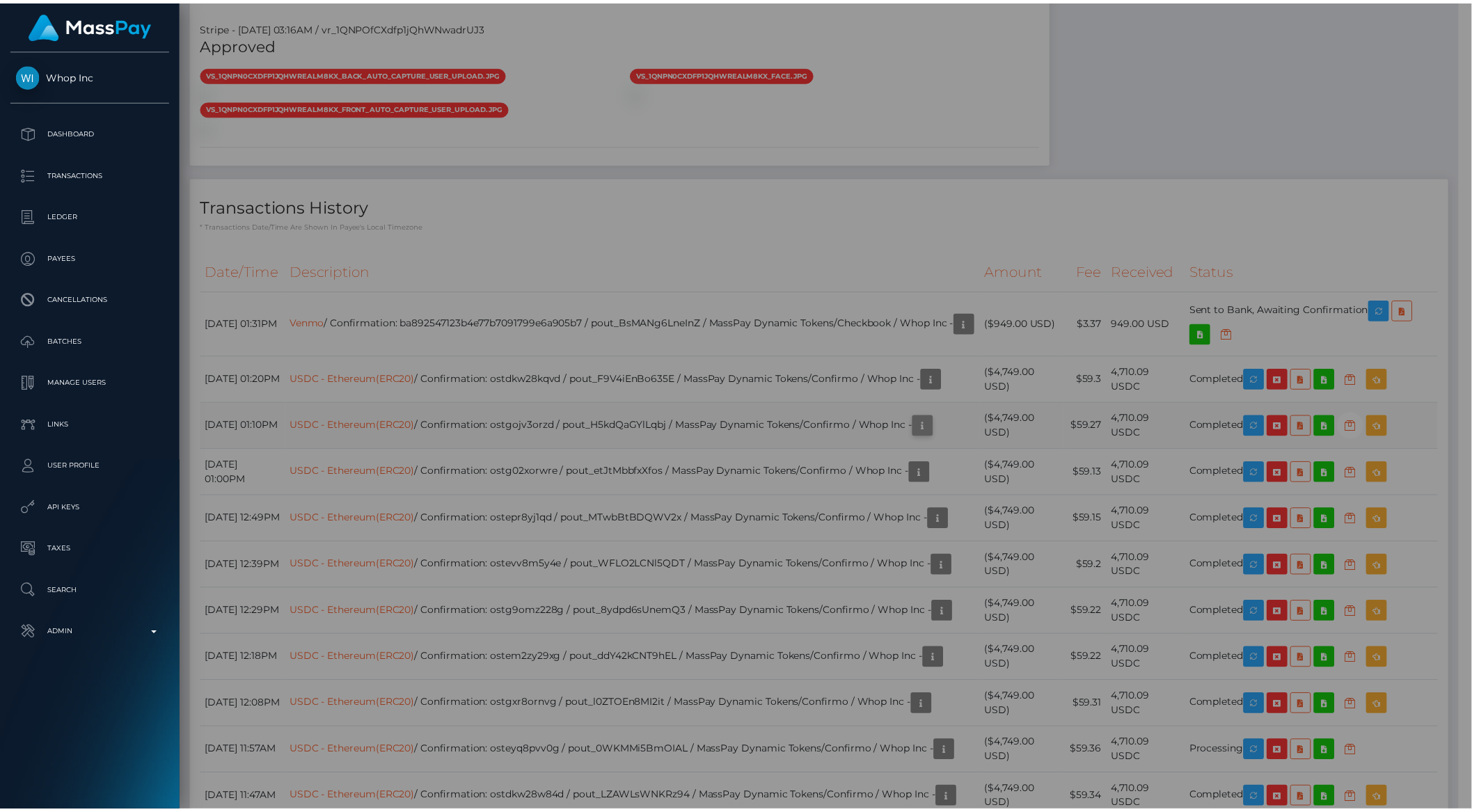
scroll to position [695762, 695542]
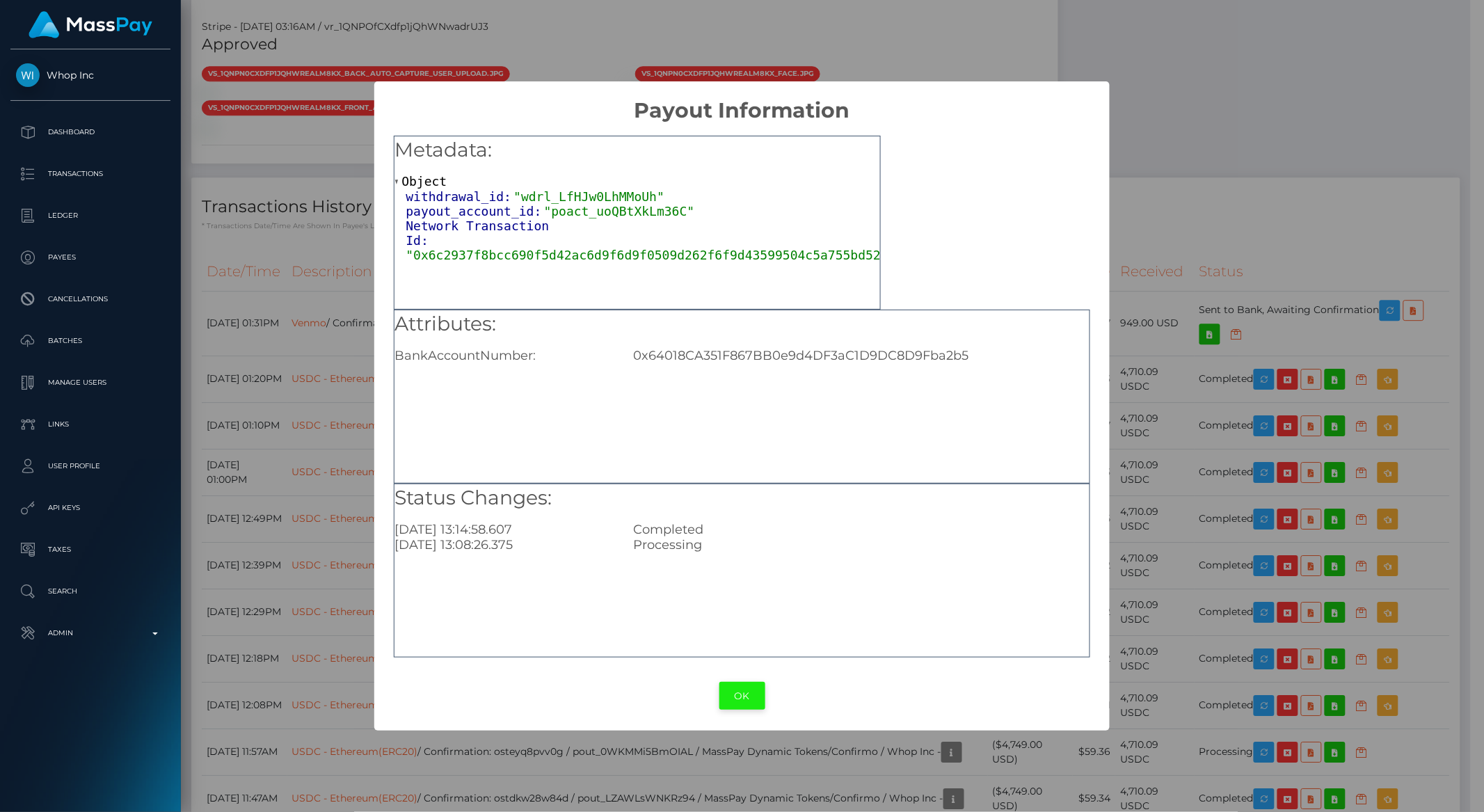
click at [730, 695] on button "OK" at bounding box center [742, 696] width 46 height 29
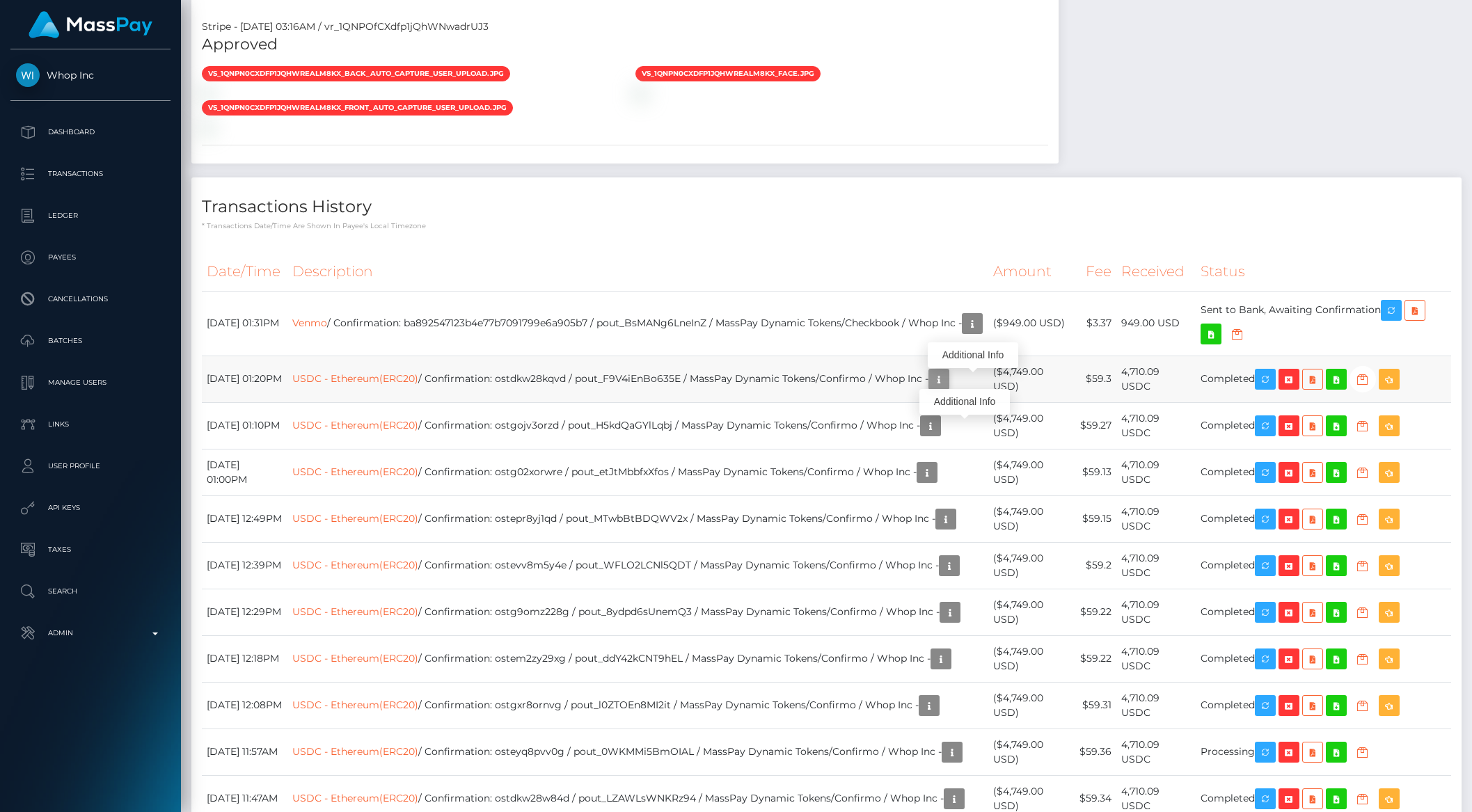
click at [947, 382] on icon "button" at bounding box center [938, 379] width 16 height 17
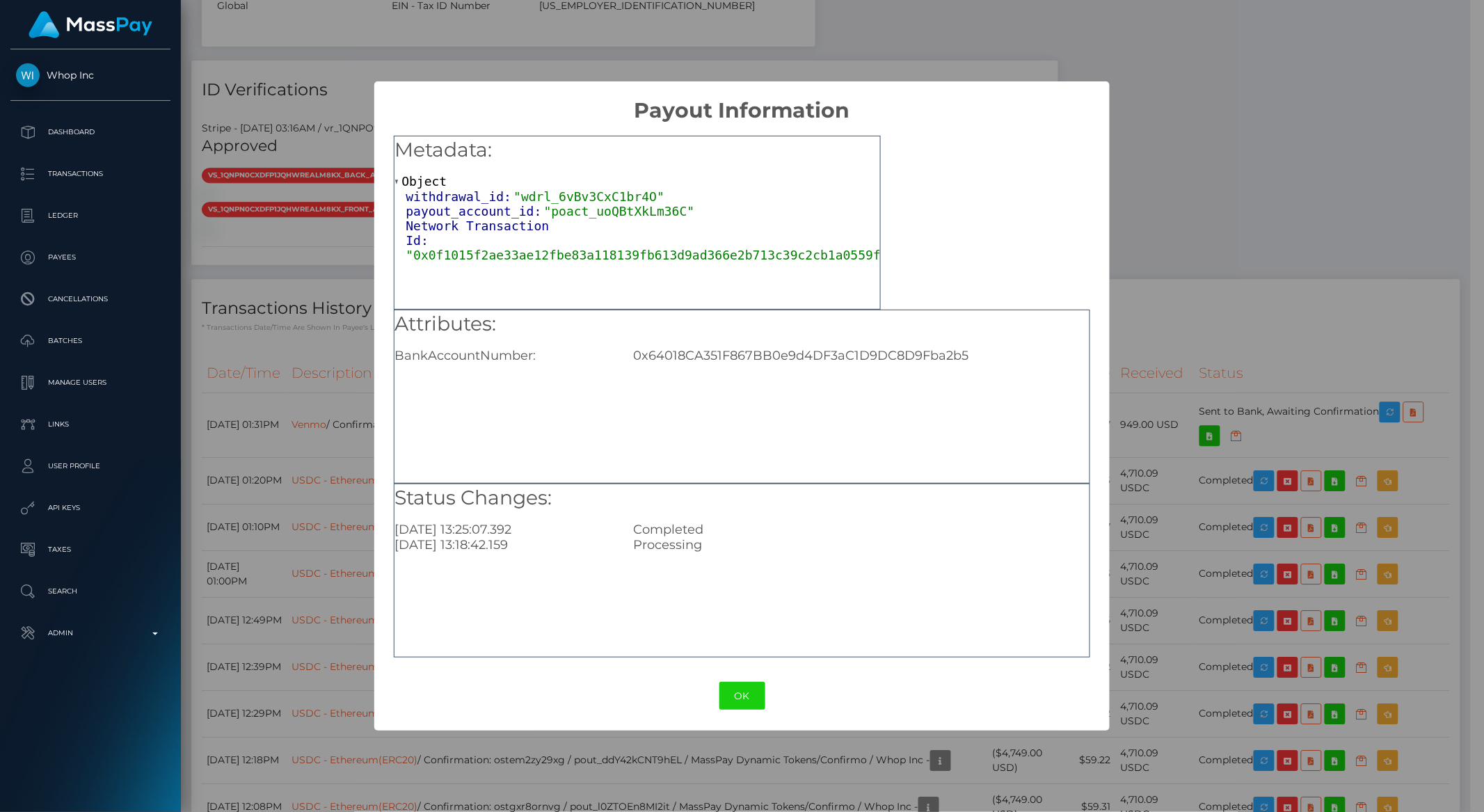
click at [1151, 344] on div "× Payout Information Metadata: Object withdrawal_id: "wdrl_6vBv3CxC1br4O" payou…" at bounding box center [742, 406] width 1484 height 812
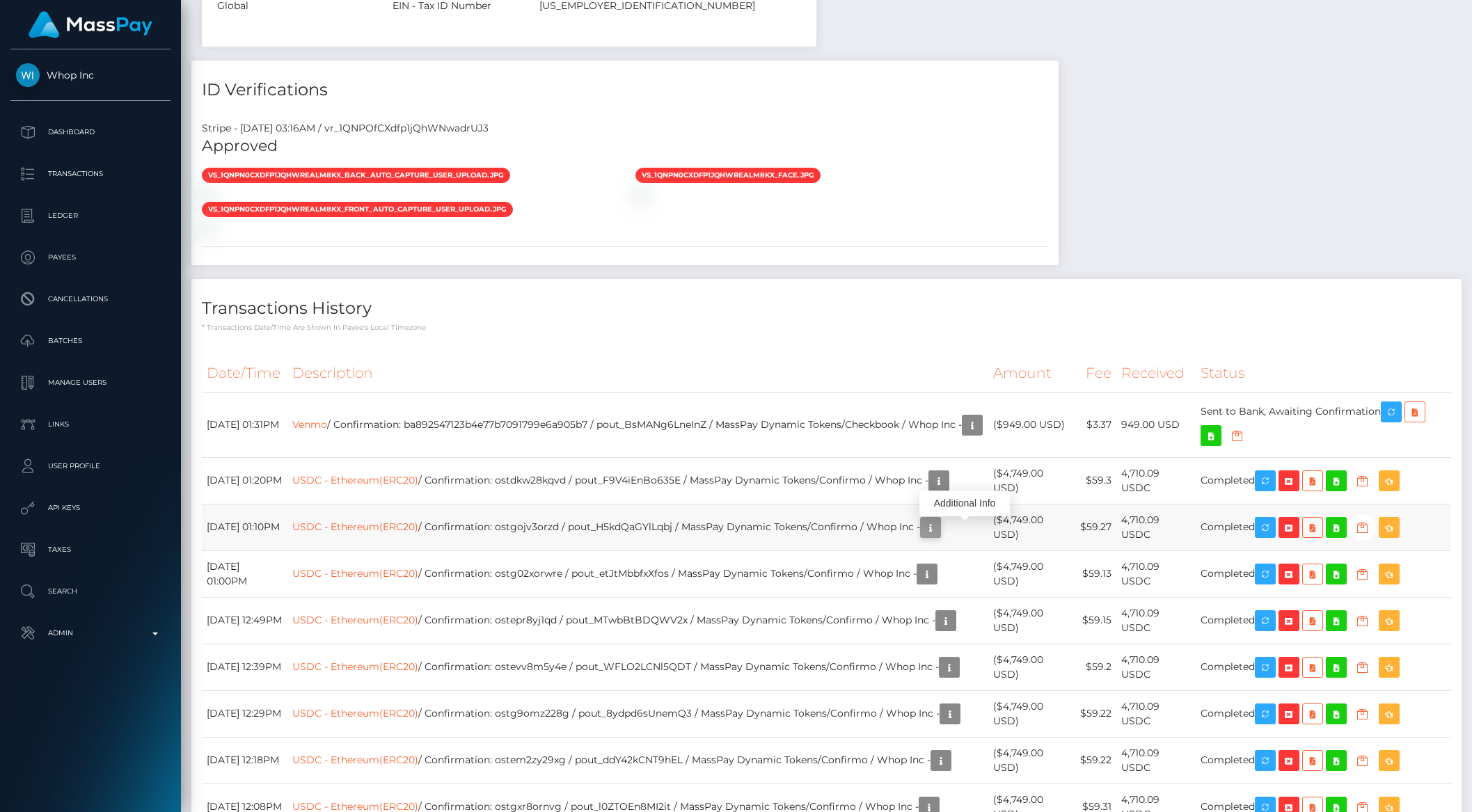
click at [939, 532] on icon "button" at bounding box center [930, 528] width 16 height 17
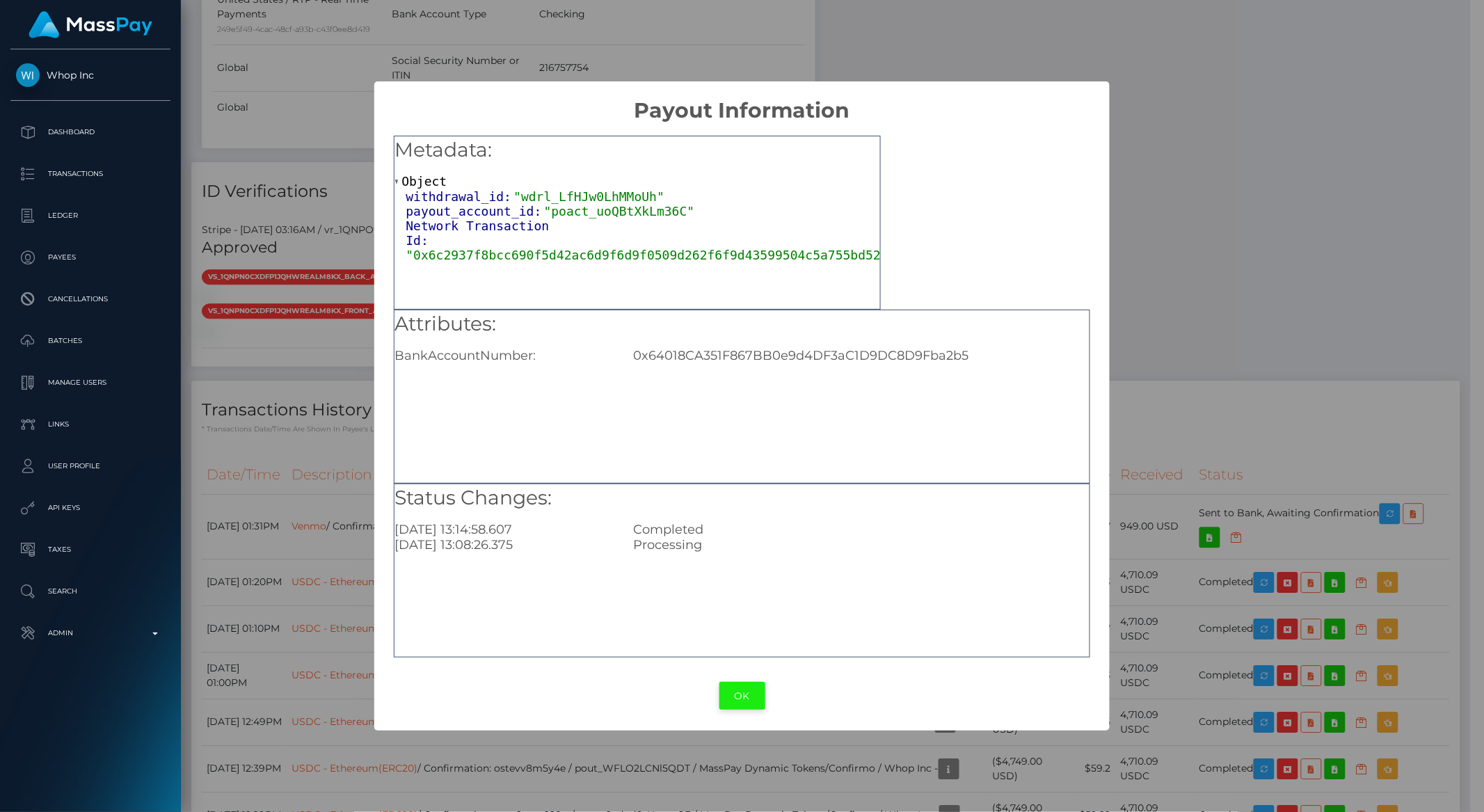
click at [740, 696] on button "OK" at bounding box center [742, 696] width 46 height 29
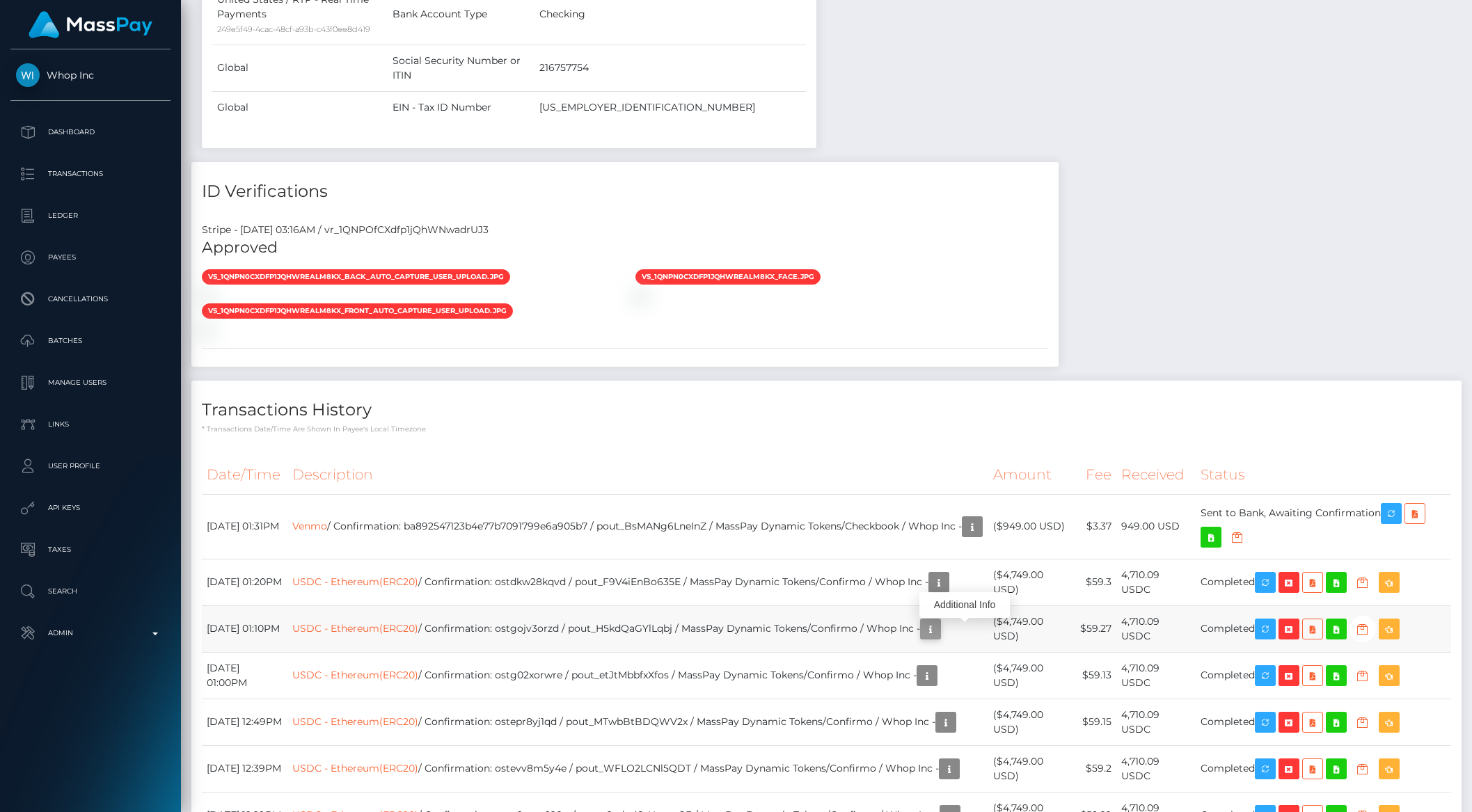
click at [939, 636] on icon "button" at bounding box center [930, 630] width 16 height 17
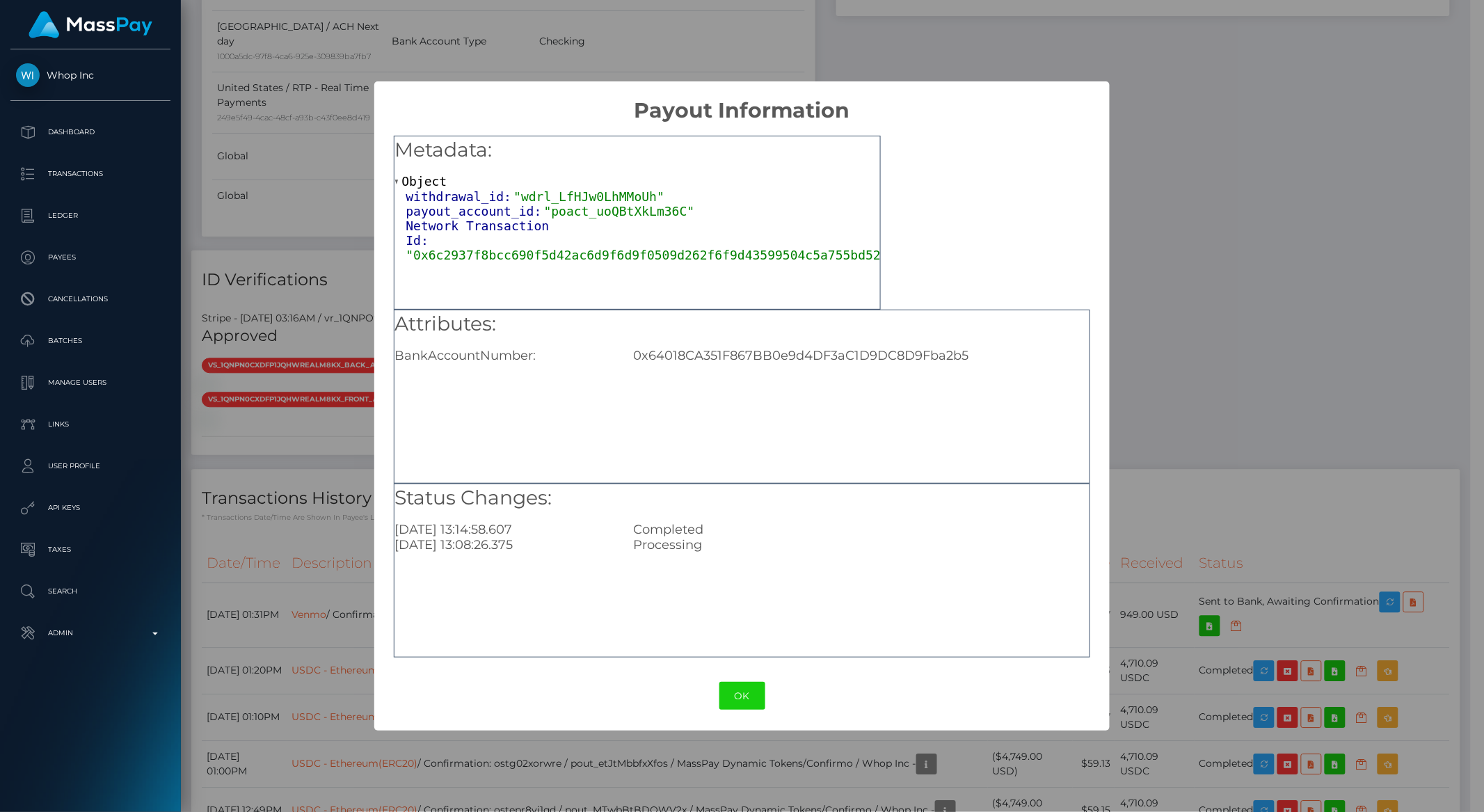
click at [1162, 574] on div "× Payout Information Metadata: Object withdrawal_id: "wdrl_LfHJw0LhMMoUh" payou…" at bounding box center [742, 406] width 1484 height 812
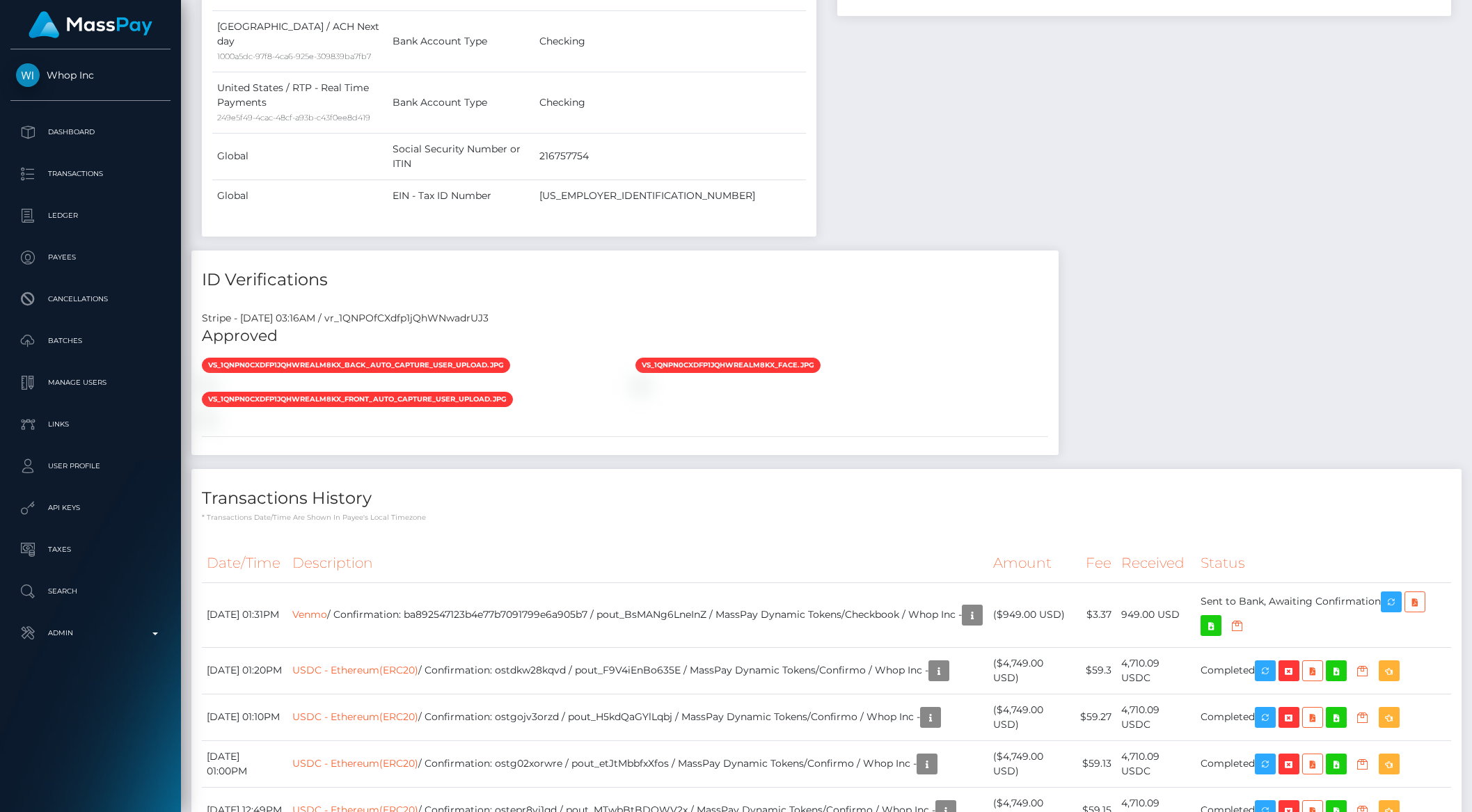
click at [970, 686] on div "Additional Info" at bounding box center [964, 694] width 91 height 26
click at [947, 675] on icon "button" at bounding box center [938, 671] width 16 height 17
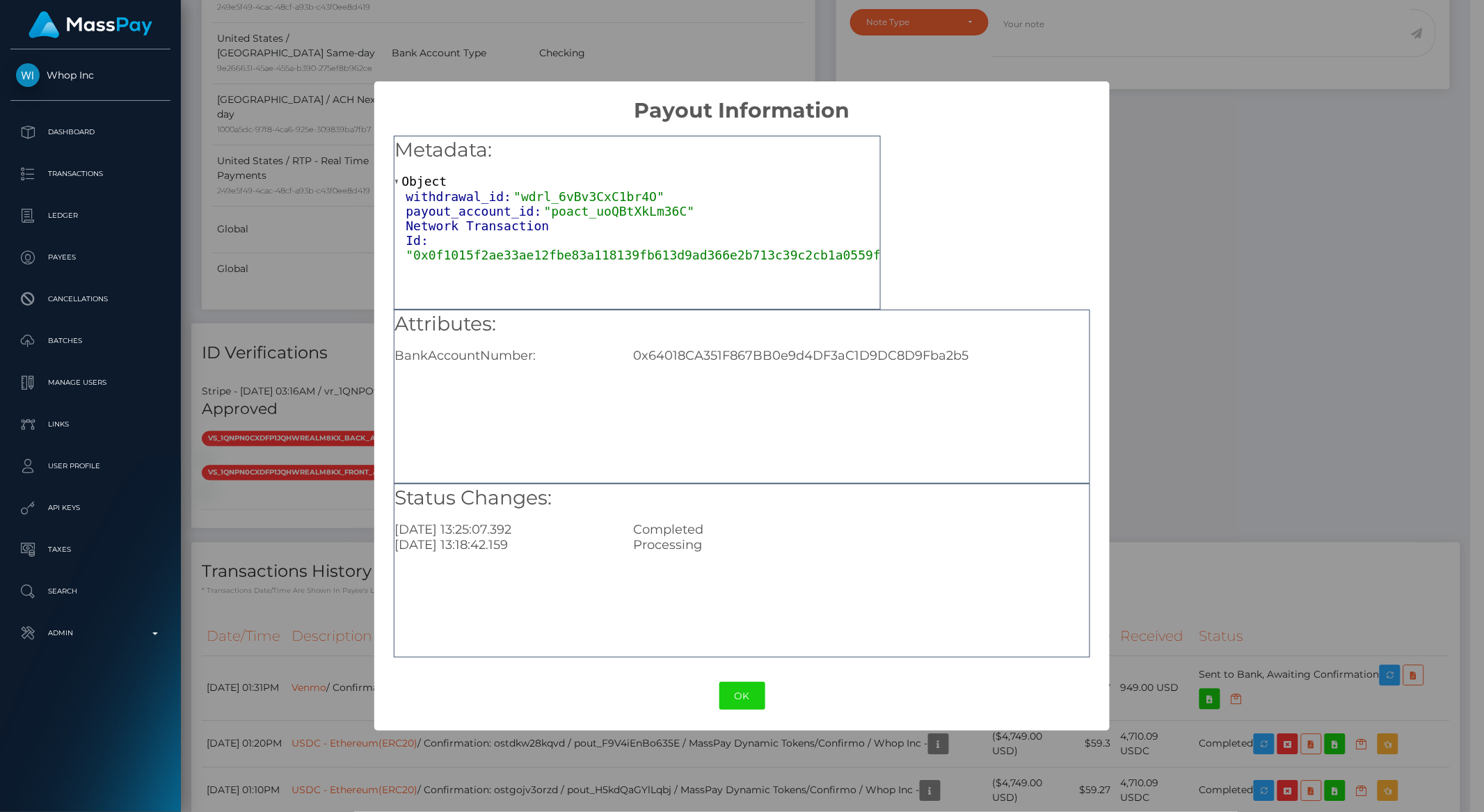
click at [1302, 370] on div "× Payout Information Metadata: Object withdrawal_id: "wdrl_6vBv3CxC1br4O" payou…" at bounding box center [742, 406] width 1484 height 812
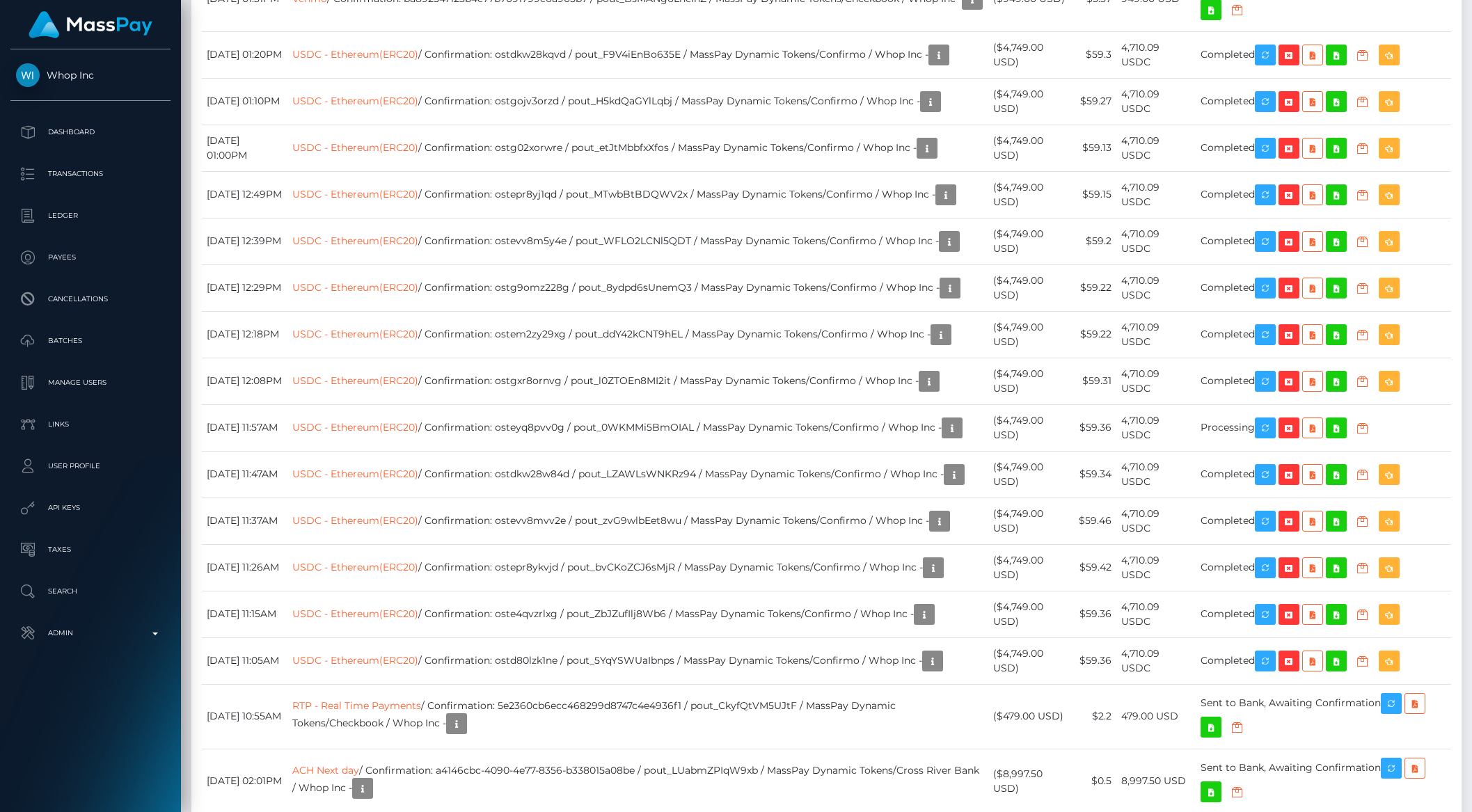
scroll to position [1778, 0]
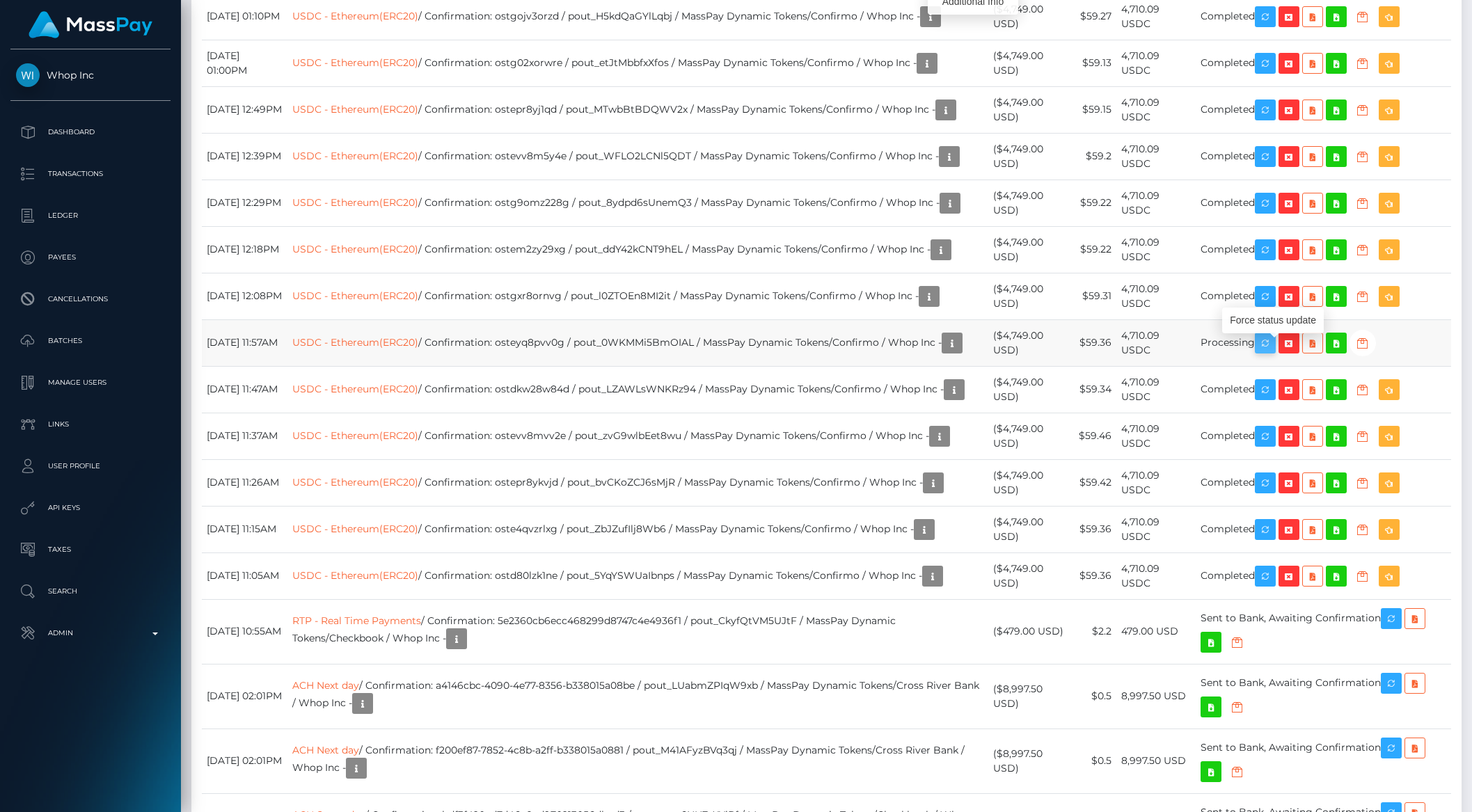
click at [1273, 351] on icon "button" at bounding box center [1265, 344] width 16 height 17
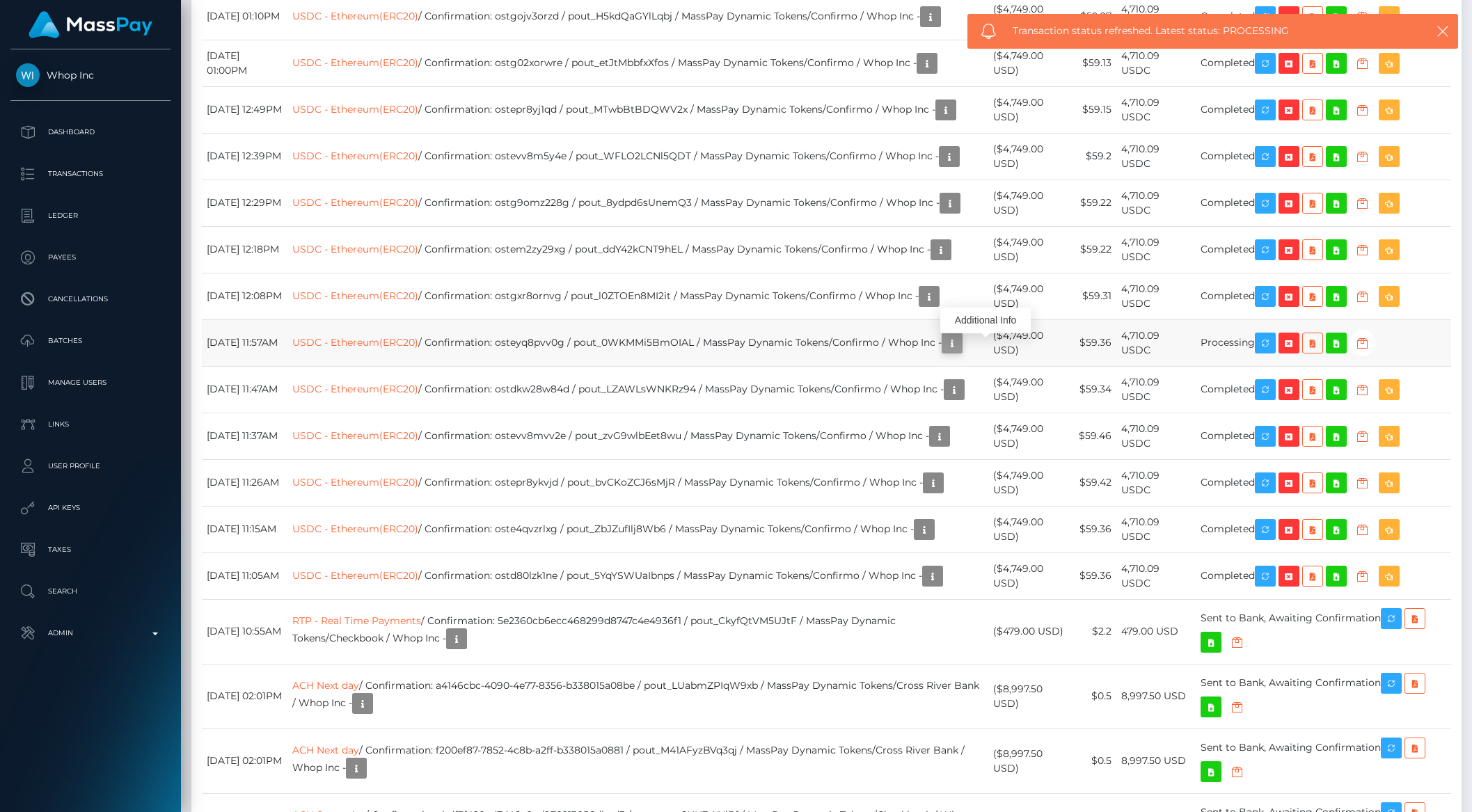
click at [961, 349] on icon "button" at bounding box center [951, 344] width 16 height 17
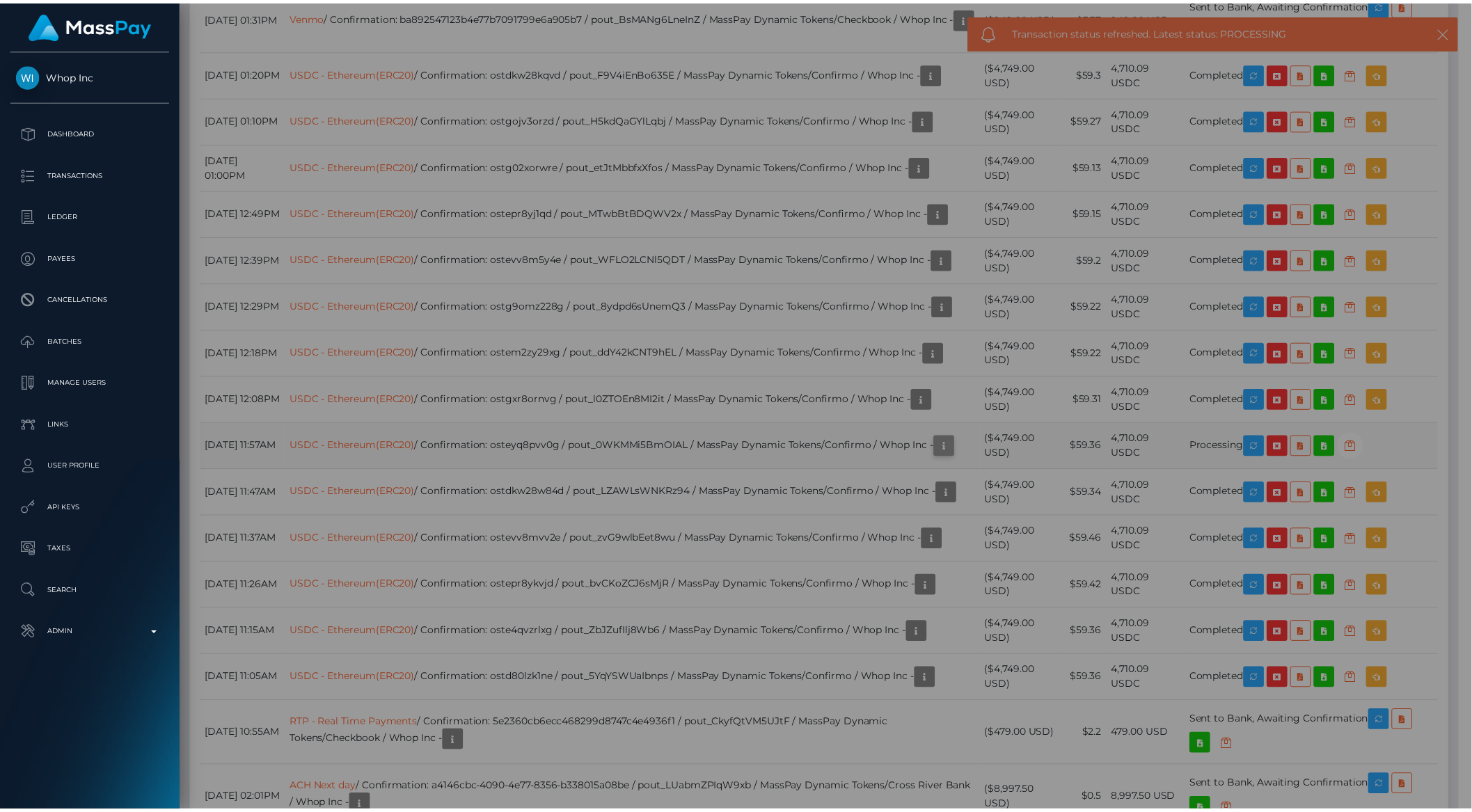
scroll to position [695762, 695542]
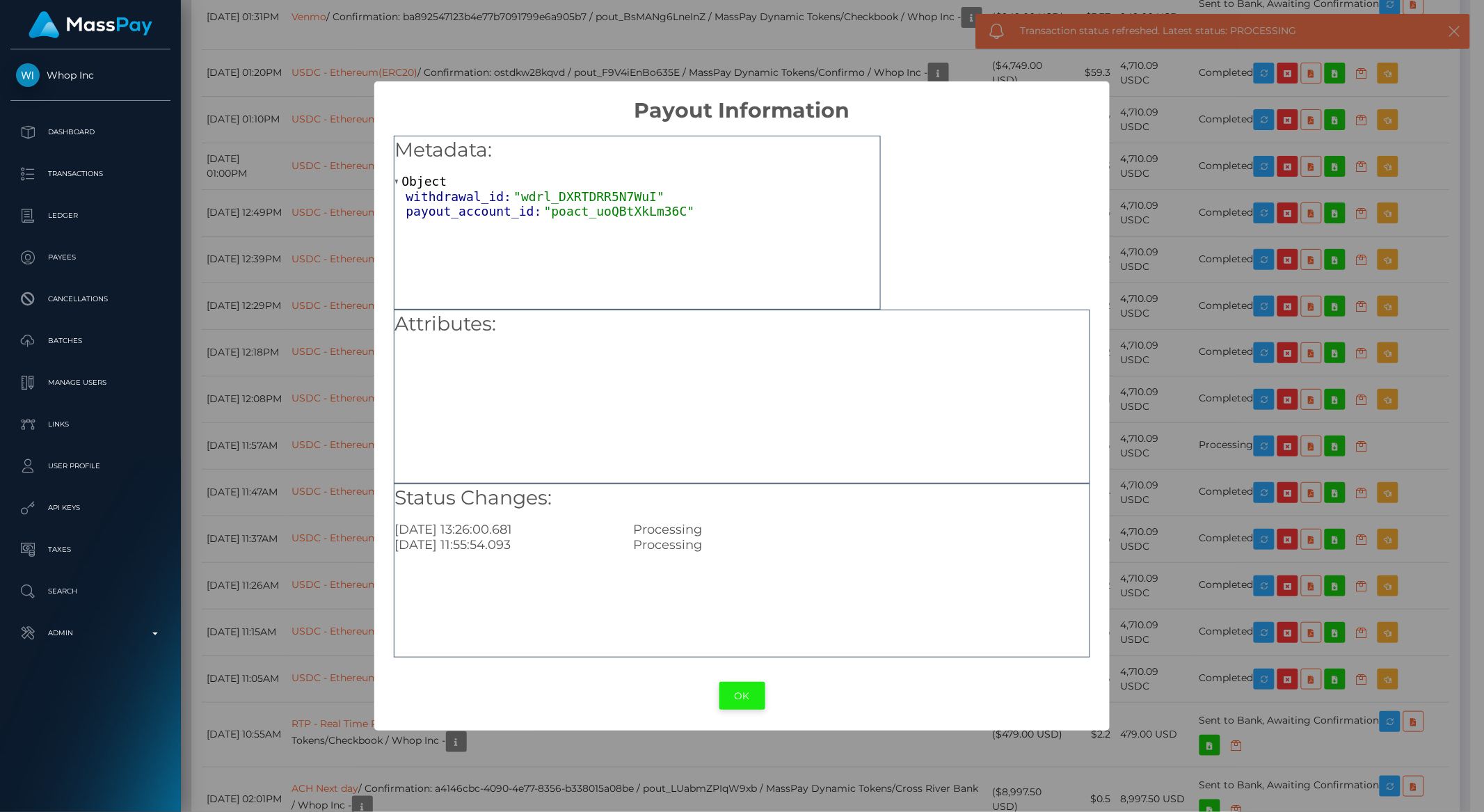
click at [754, 698] on button "OK" at bounding box center [742, 696] width 46 height 29
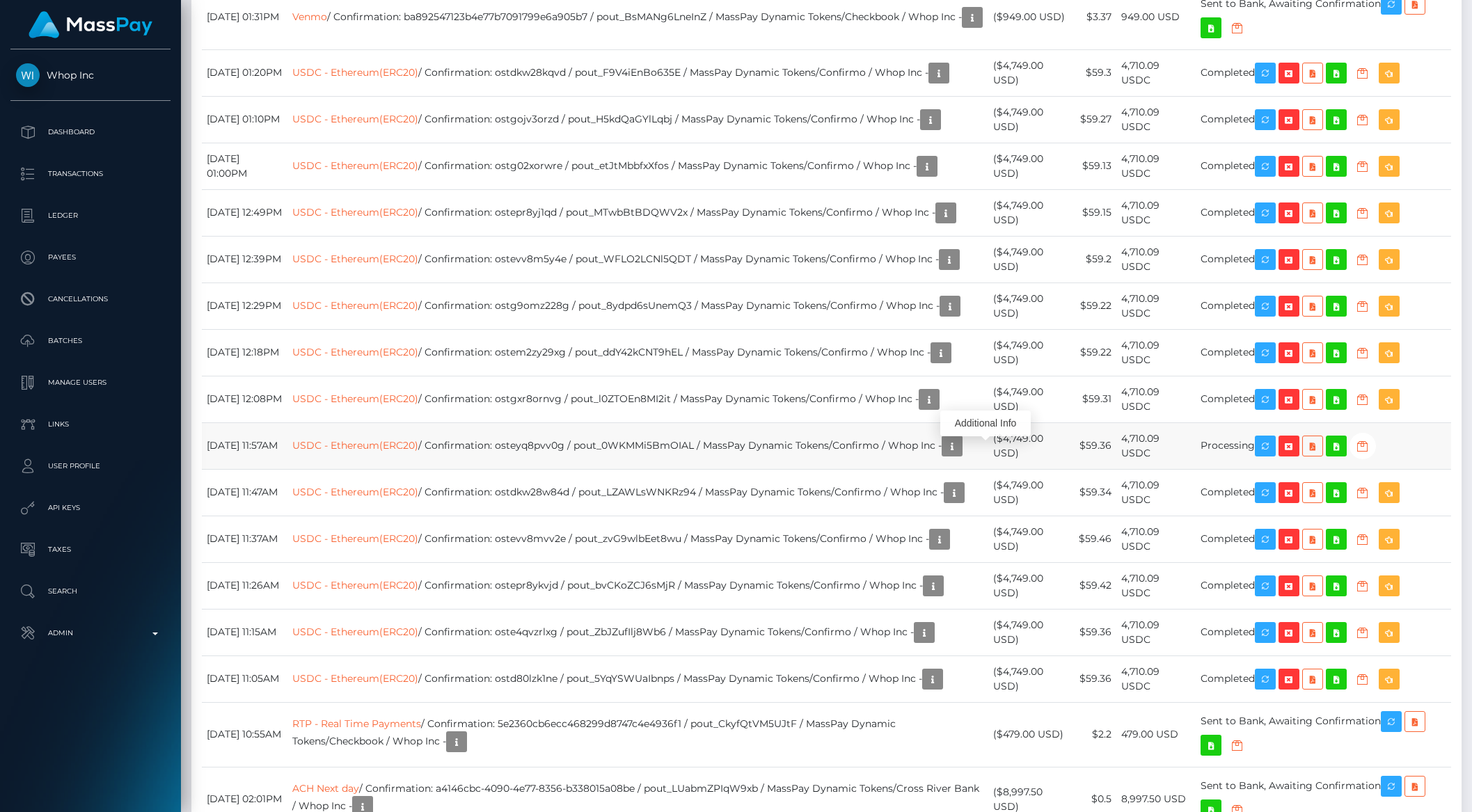
click at [549, 450] on td "USDC - Ethereum(ERC20) / Confirmation: osteyq8pvv0g / pout_0WKMMi5BmOIAL / Mass…" at bounding box center [638, 446] width 701 height 47
copy td "osteyq8pvv0g"
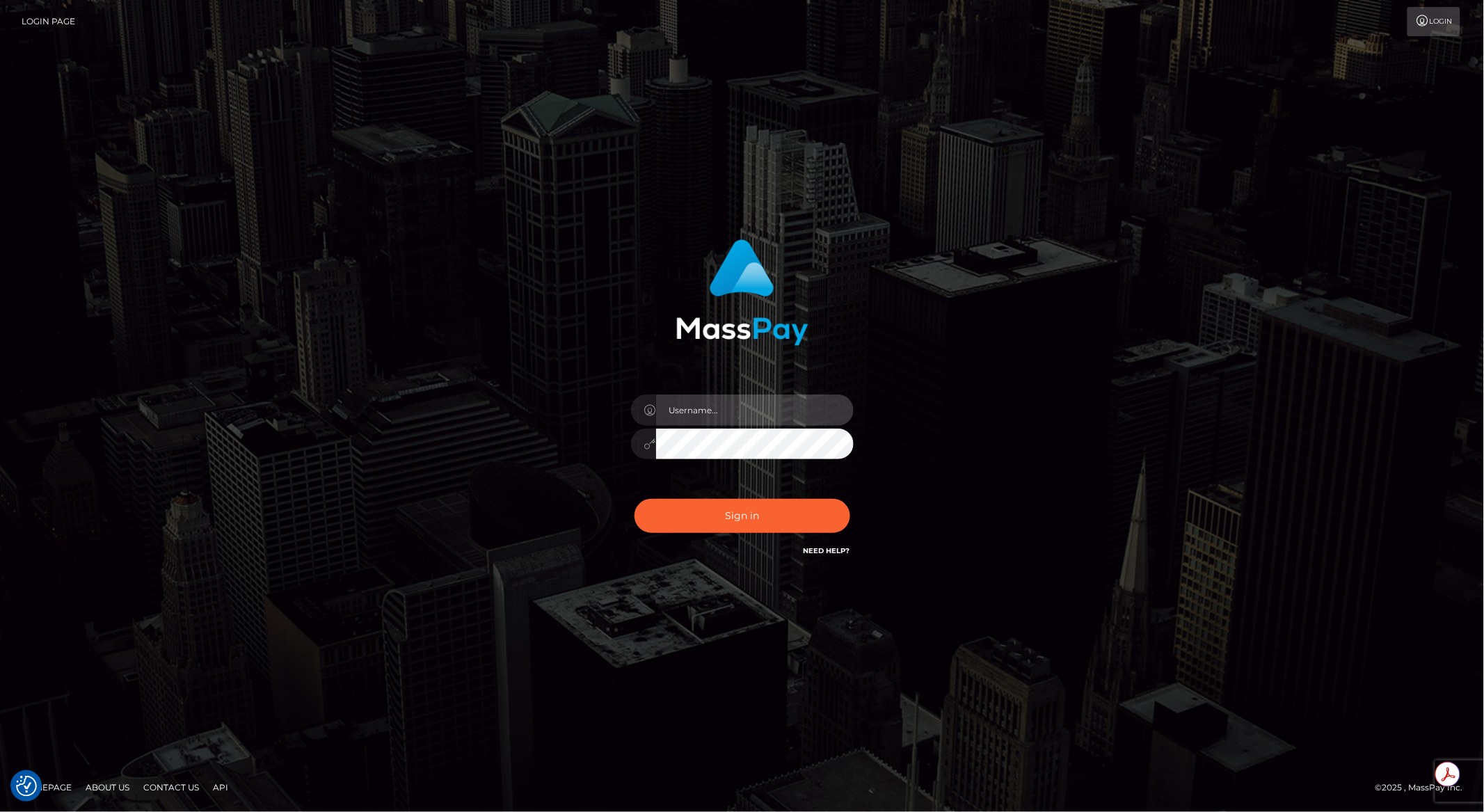
type input "brentg"
click at [739, 519] on button "Sign in" at bounding box center [743, 516] width 216 height 34
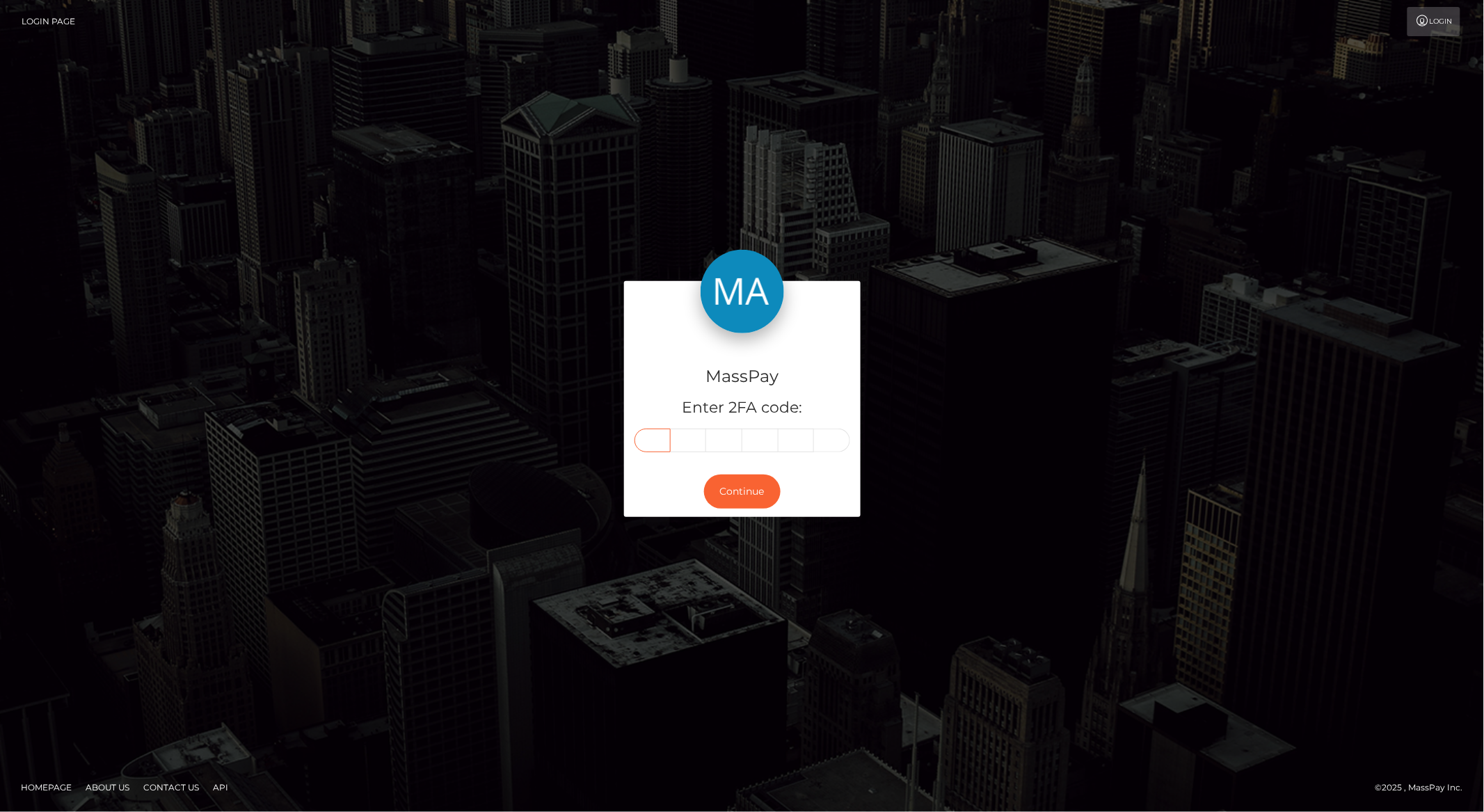
paste input "2"
type input "2"
type input "3"
type input "9"
type input "5"
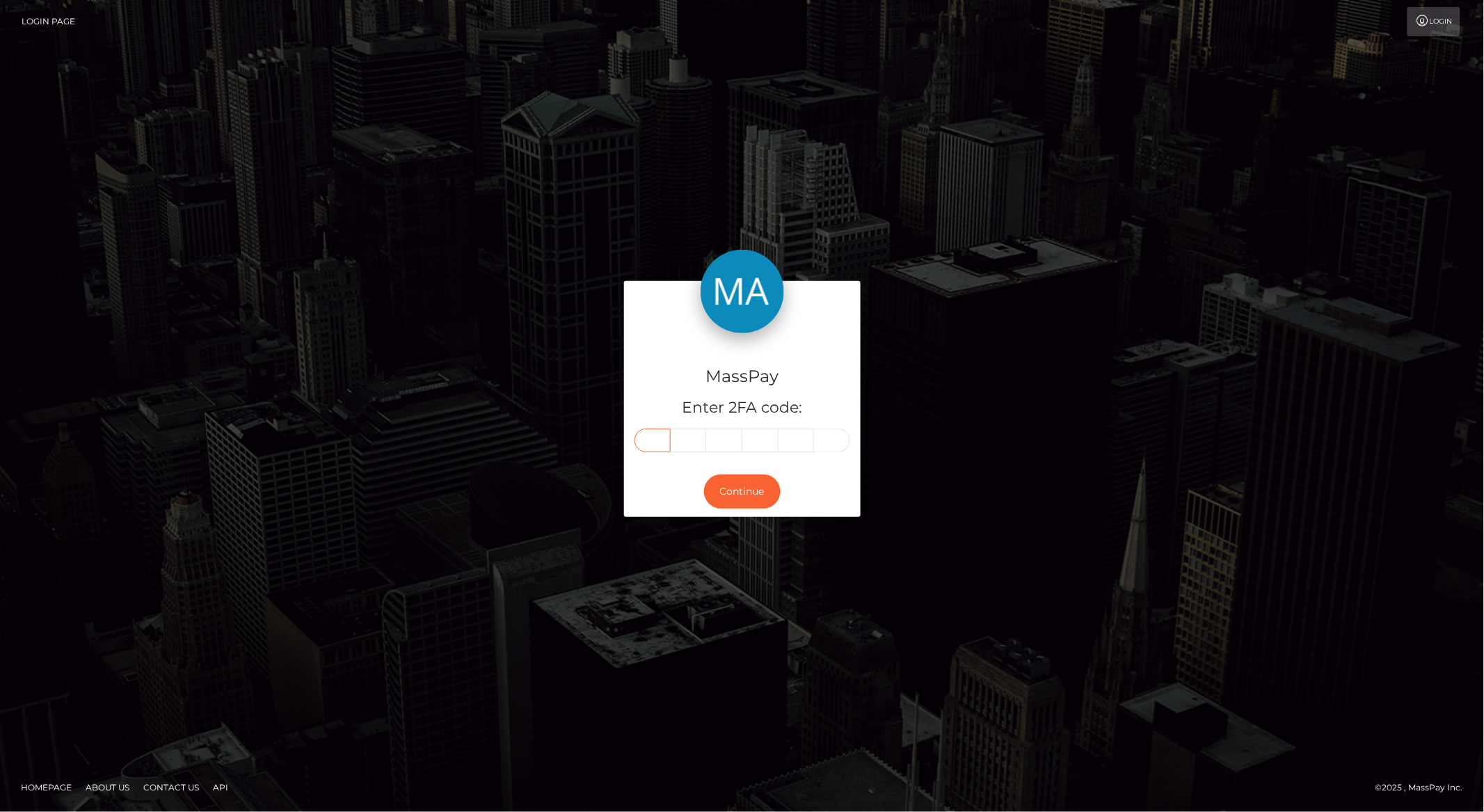
type input "2"
type input "6"
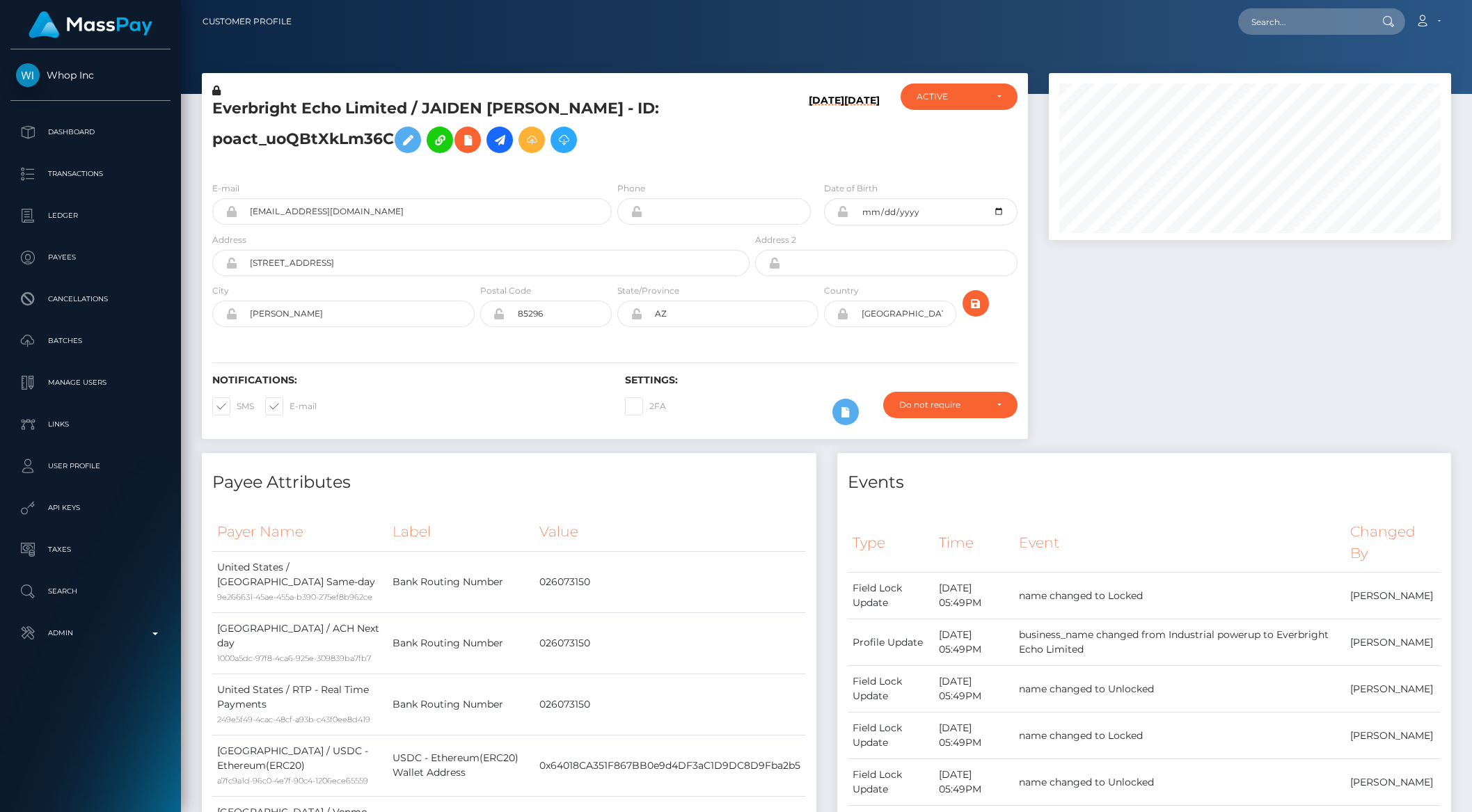
scroll to position [167, 402]
click at [1300, 22] on input "text" at bounding box center [1303, 22] width 130 height 27
paste input "davinabainz@gmail.com"
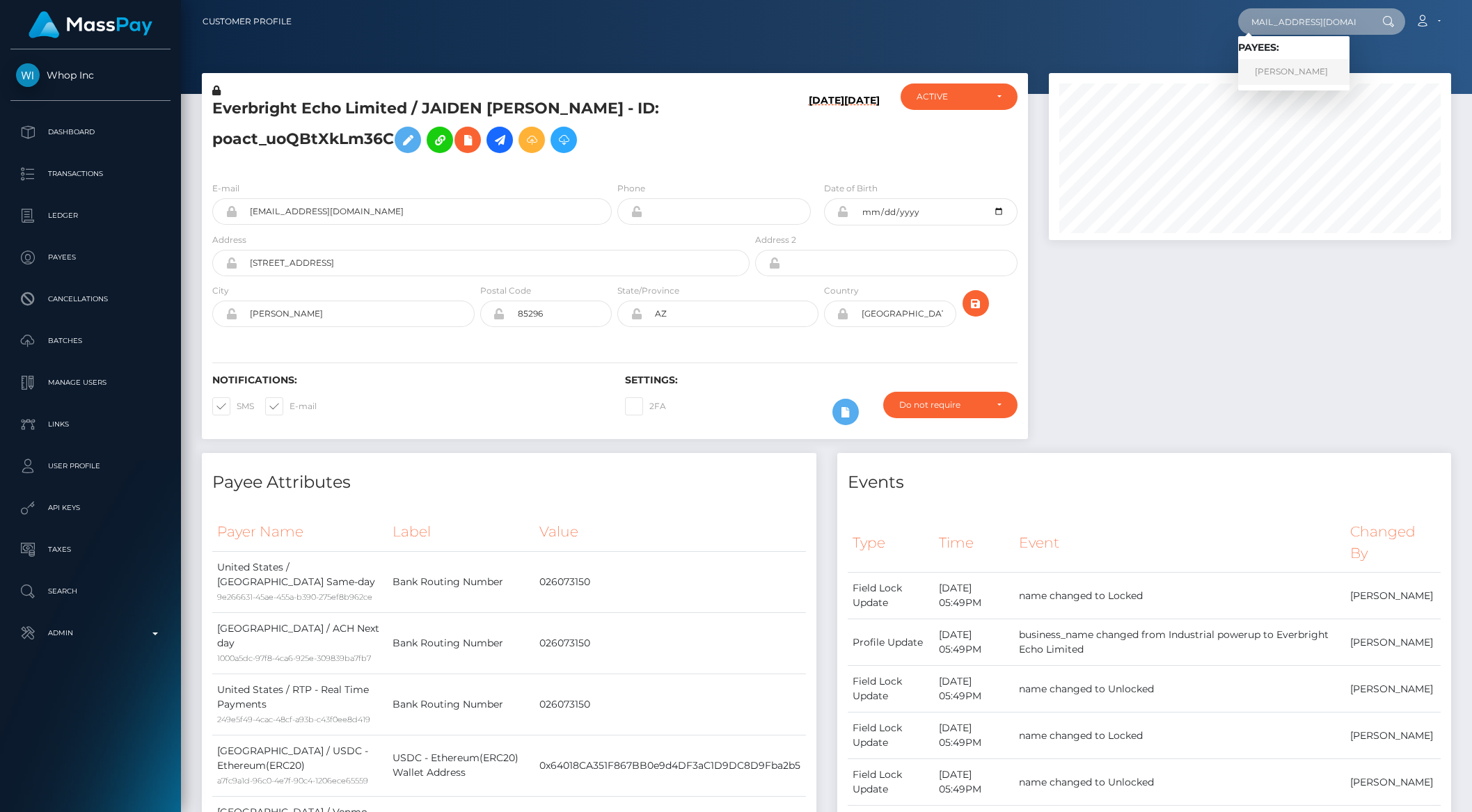
type input "davinabainz@gmail.com"
click at [1314, 71] on link "davina bains" at bounding box center [1293, 72] width 111 height 26
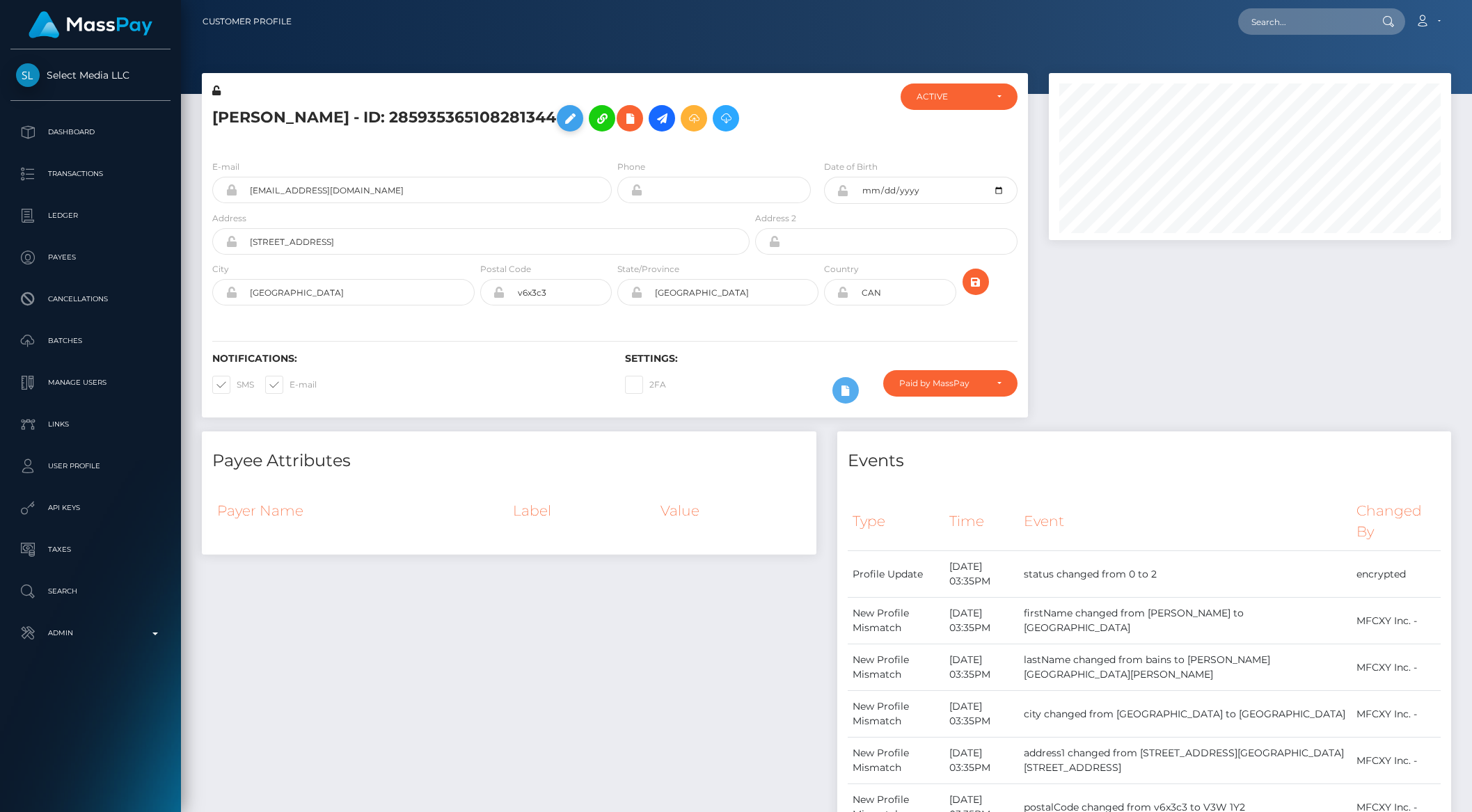
click at [562, 123] on icon at bounding box center [569, 118] width 16 height 17
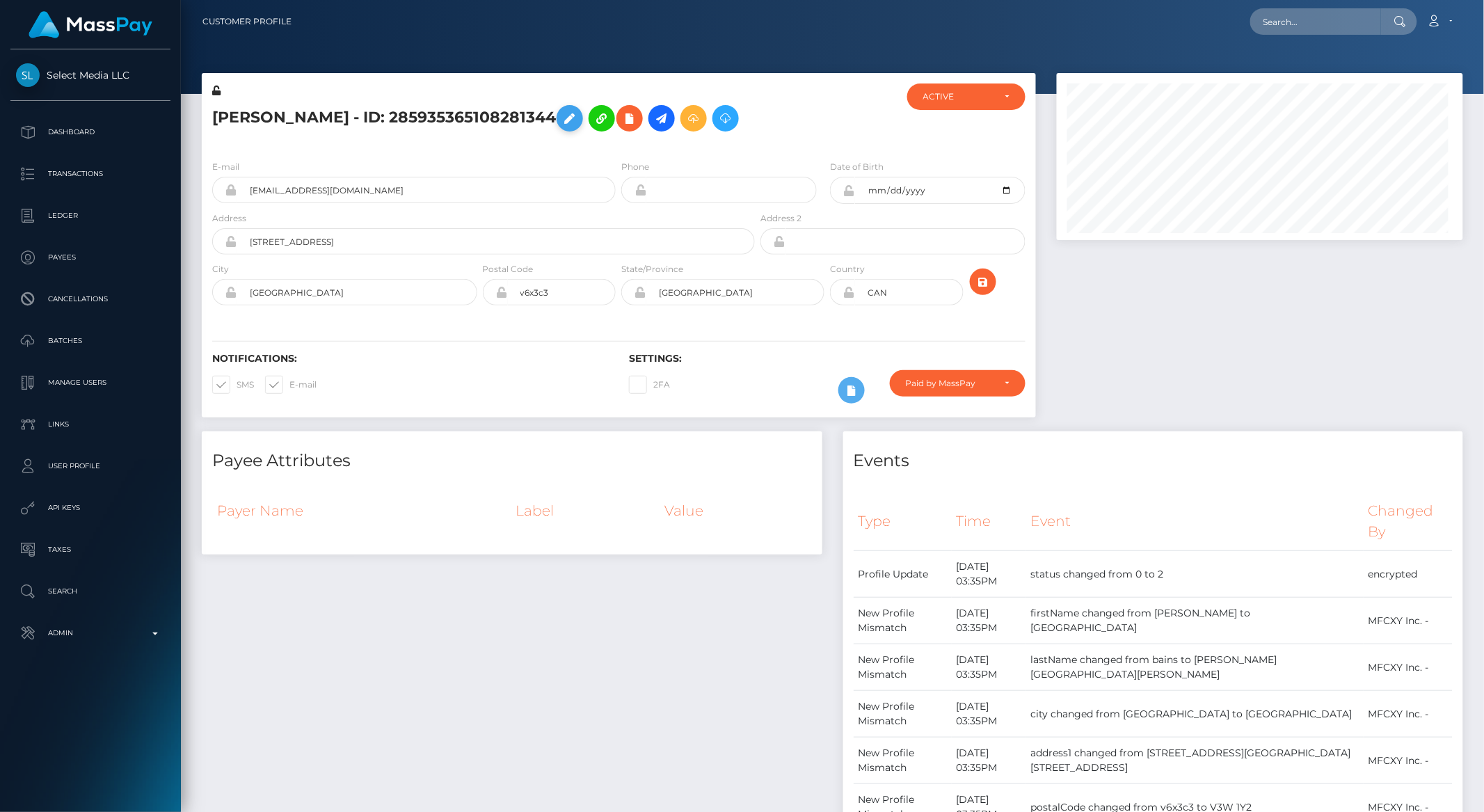
scroll to position [695762, 695498]
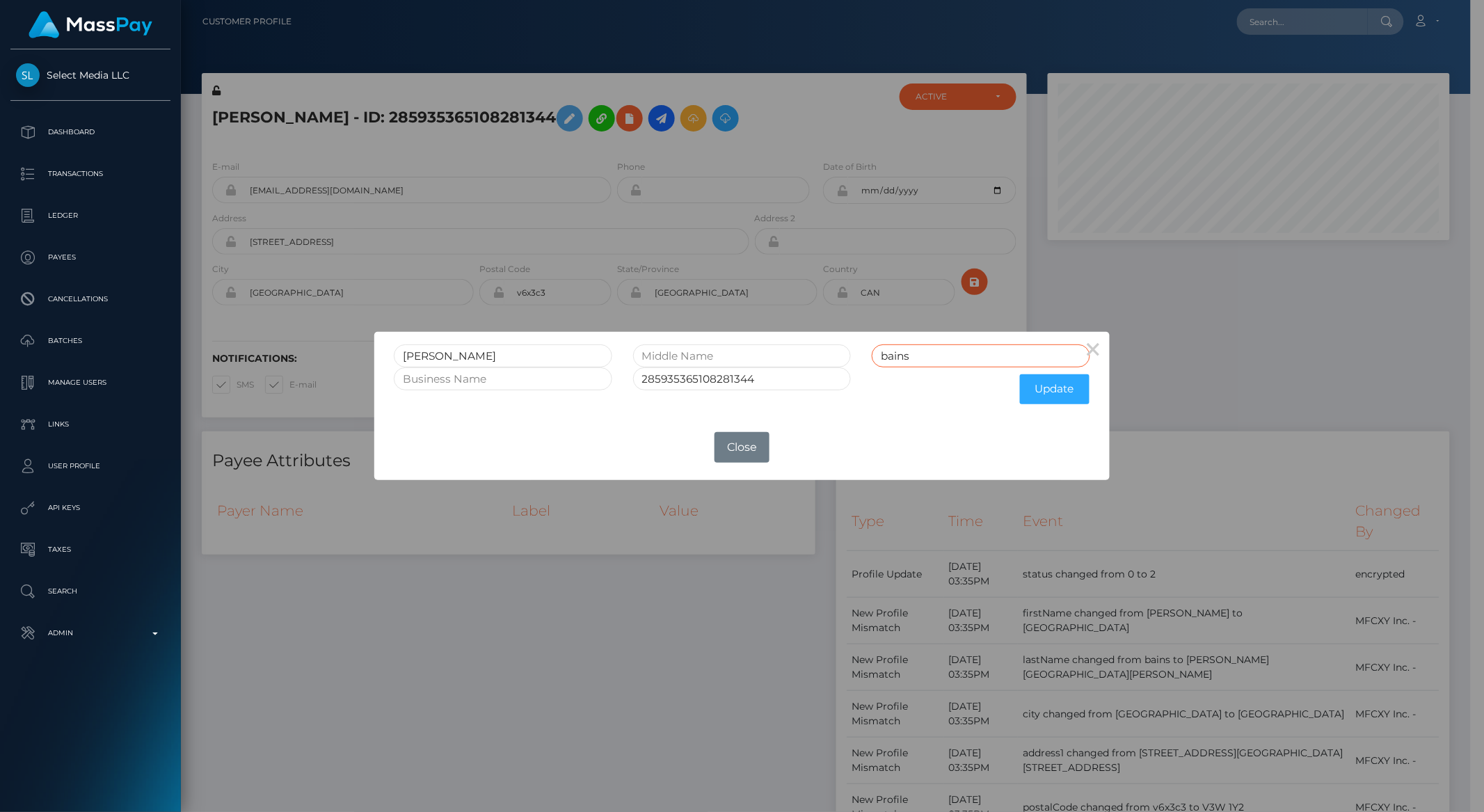
click at [898, 355] on input "bains" at bounding box center [980, 356] width 218 height 23
paste input "Harinder Kaur B"
type input "Harinder Kaur Bains"
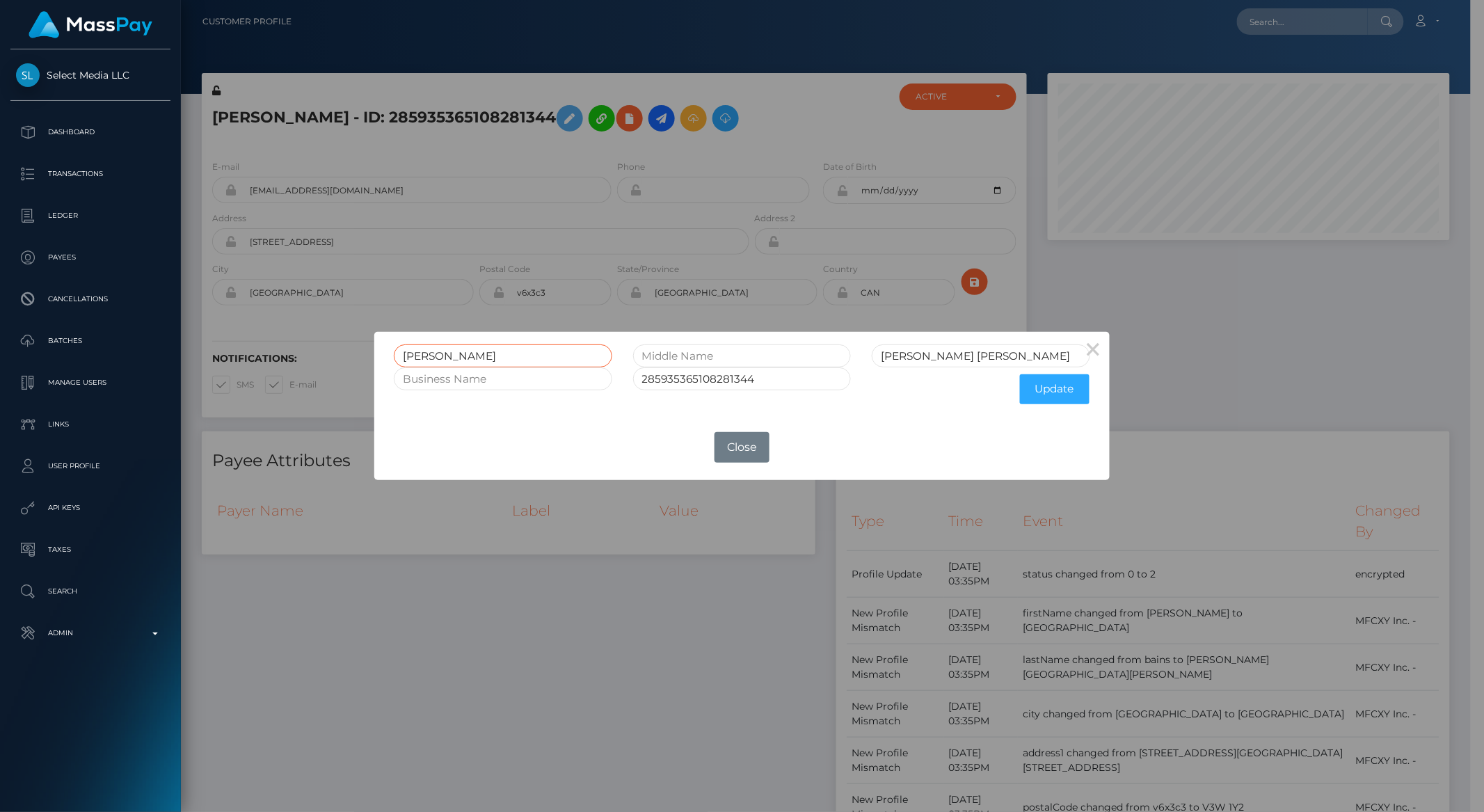
click at [427, 353] on input "davina" at bounding box center [503, 356] width 218 height 23
type input "Davina"
click at [1053, 392] on button "Update" at bounding box center [1055, 389] width 70 height 30
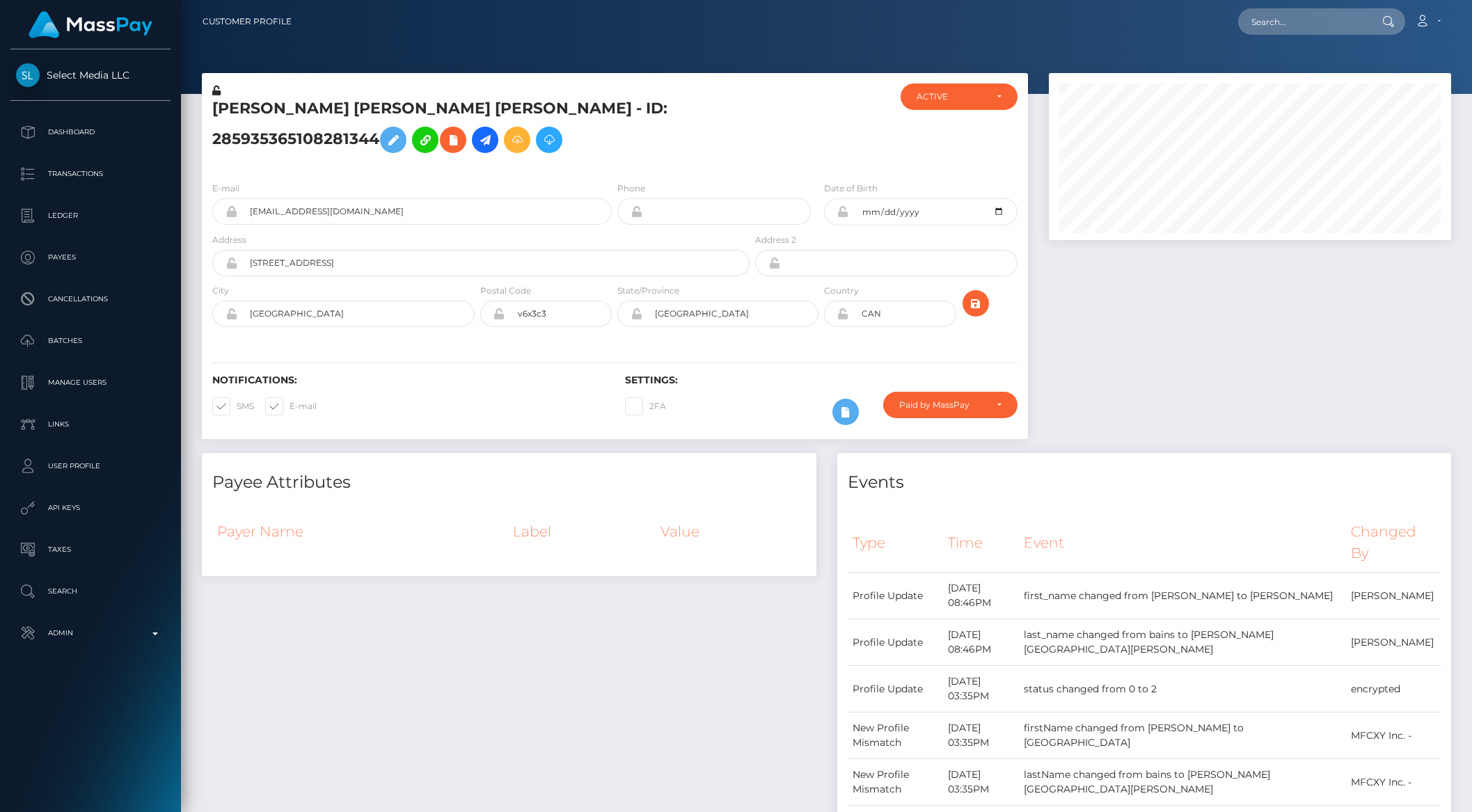
scroll to position [167, 402]
